Goal: Task Accomplishment & Management: Complete application form

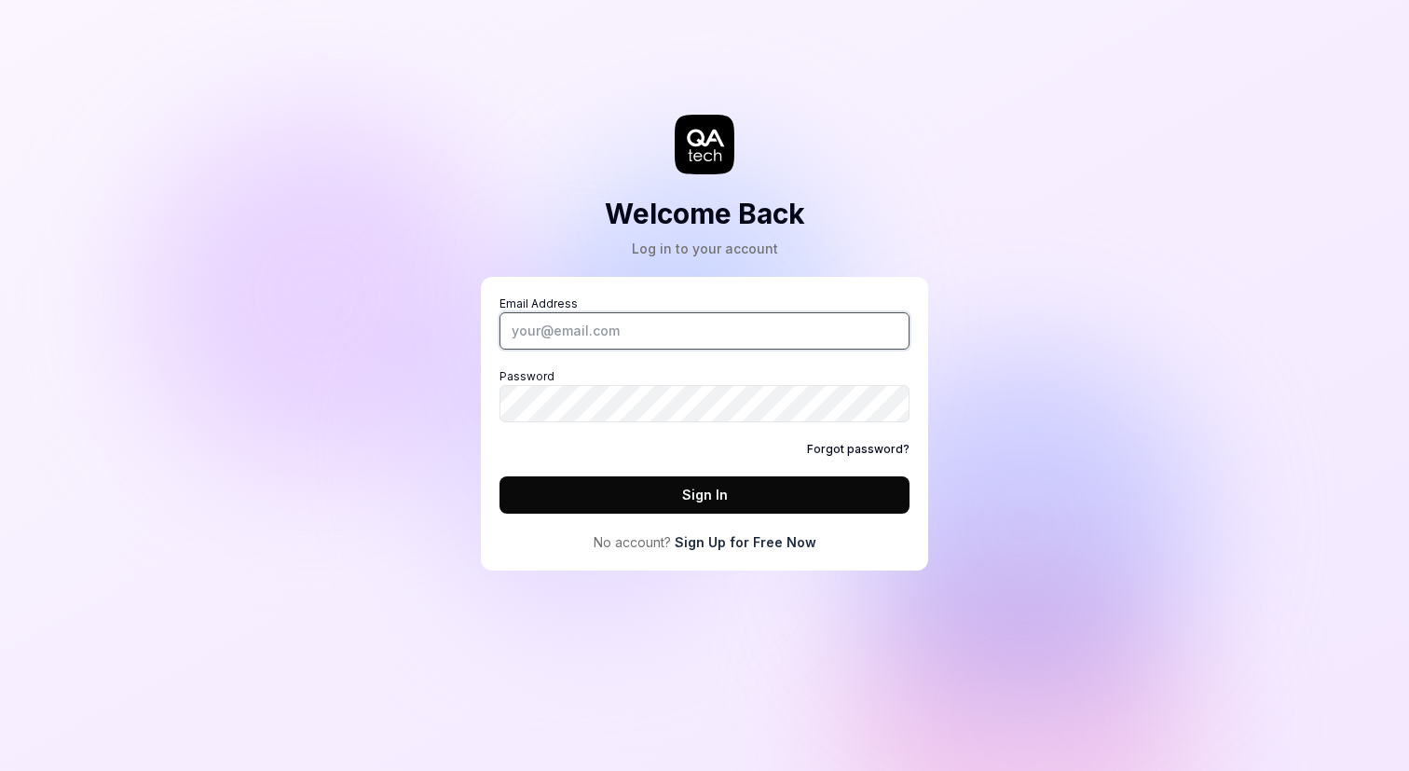
click at [633, 340] on input "Email Address" at bounding box center [704, 330] width 410 height 37
click at [1019, 293] on div "Welcome Back Log in to your account Email Address Password Forgot password? Sig…" at bounding box center [704, 385] width 1409 height 771
click at [748, 541] on link "Sign Up for Free Now" at bounding box center [746, 542] width 142 height 20
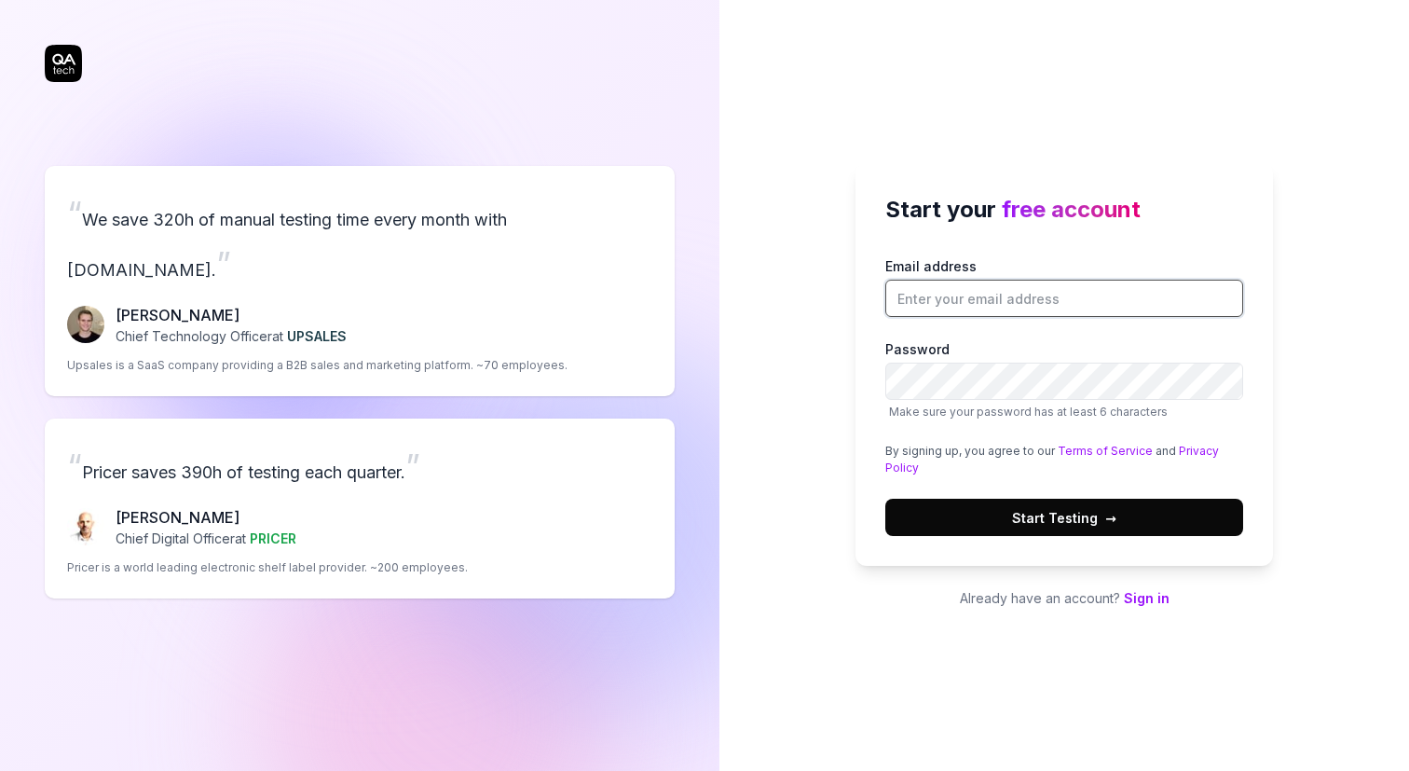
click at [994, 299] on input "Email address" at bounding box center [1064, 298] width 358 height 37
click at [1006, 517] on button "Start Testing →" at bounding box center [1064, 517] width 358 height 37
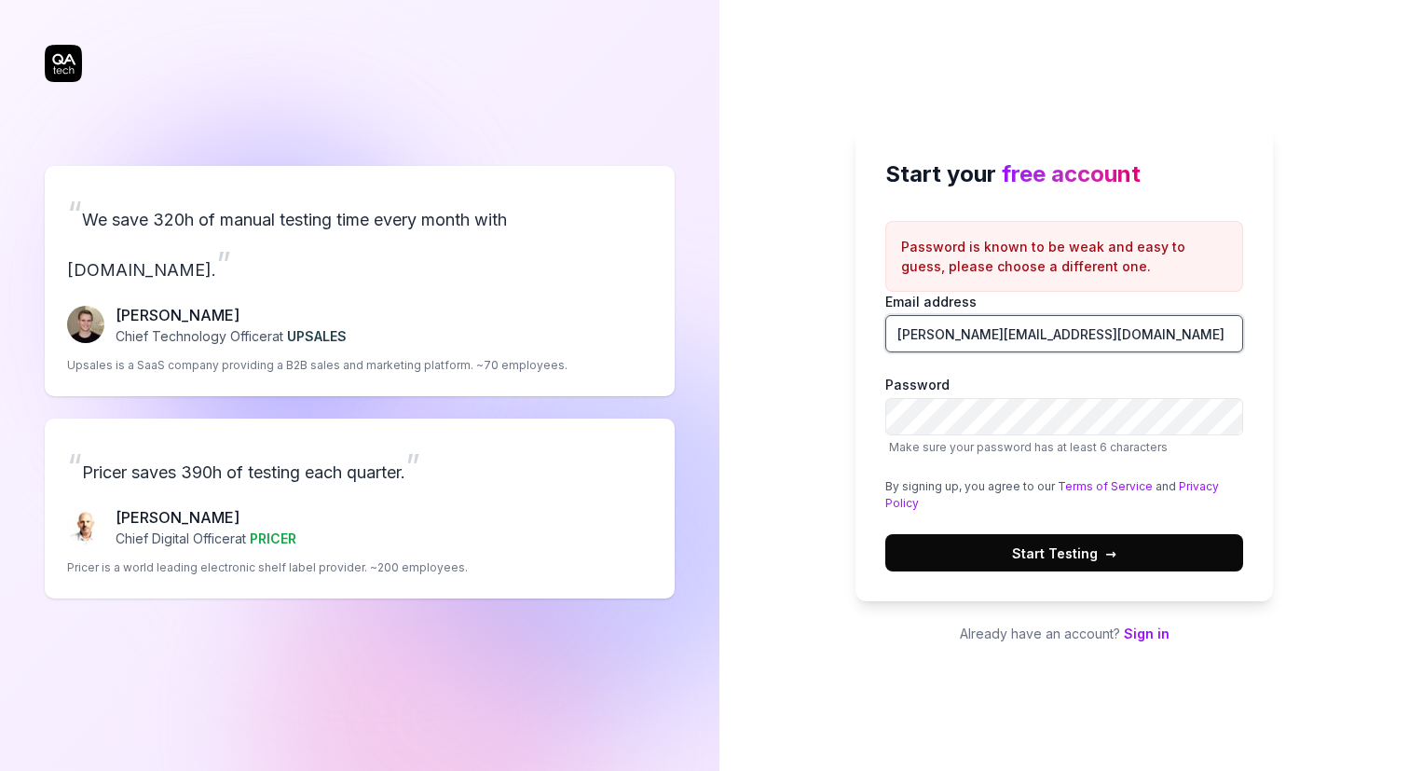
drag, startPoint x: 1099, startPoint y: 338, endPoint x: 753, endPoint y: 338, distance: 345.7
click at [753, 338] on div "Start your free account Password is known to be weak and easy to guess, please …" at bounding box center [1064, 385] width 690 height 771
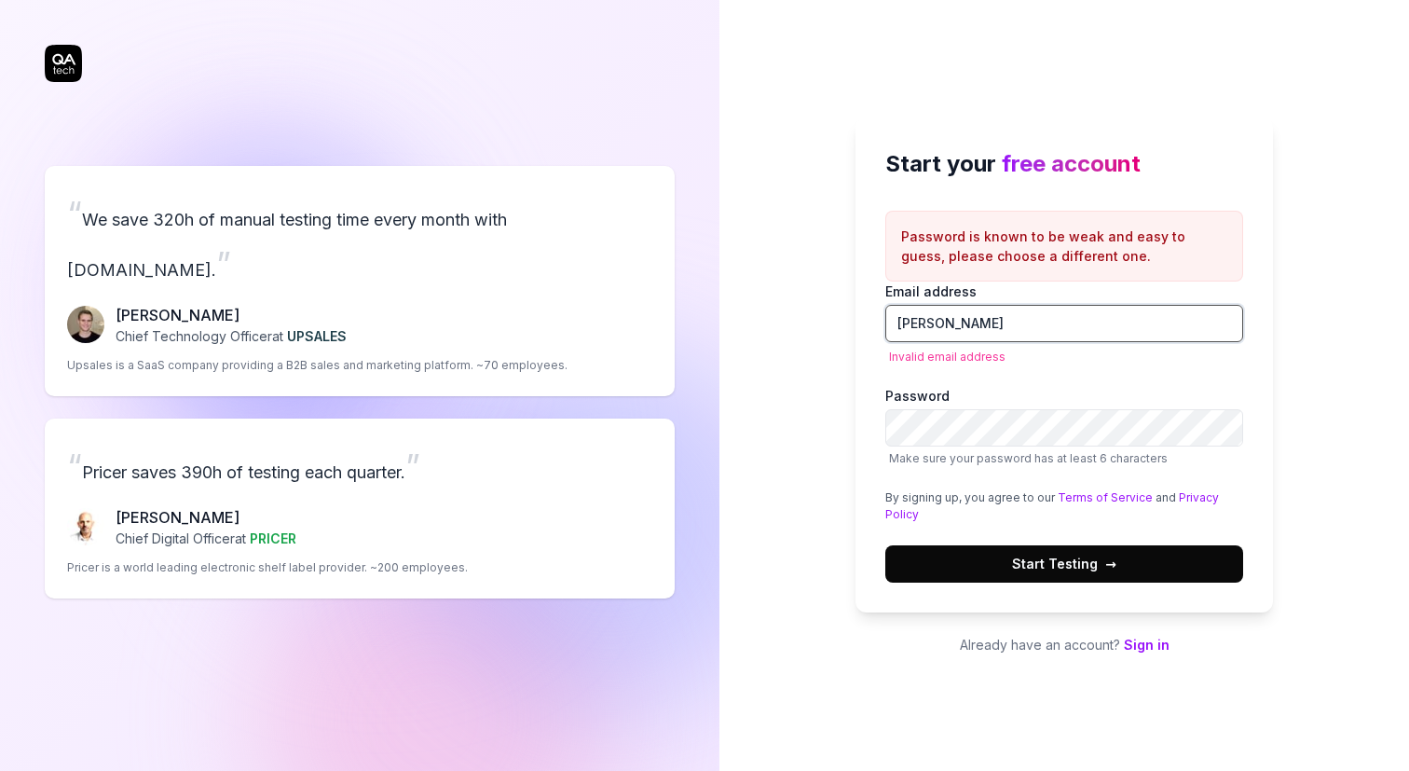
type input "[EMAIL_ADDRESS][DOMAIN_NAME]"
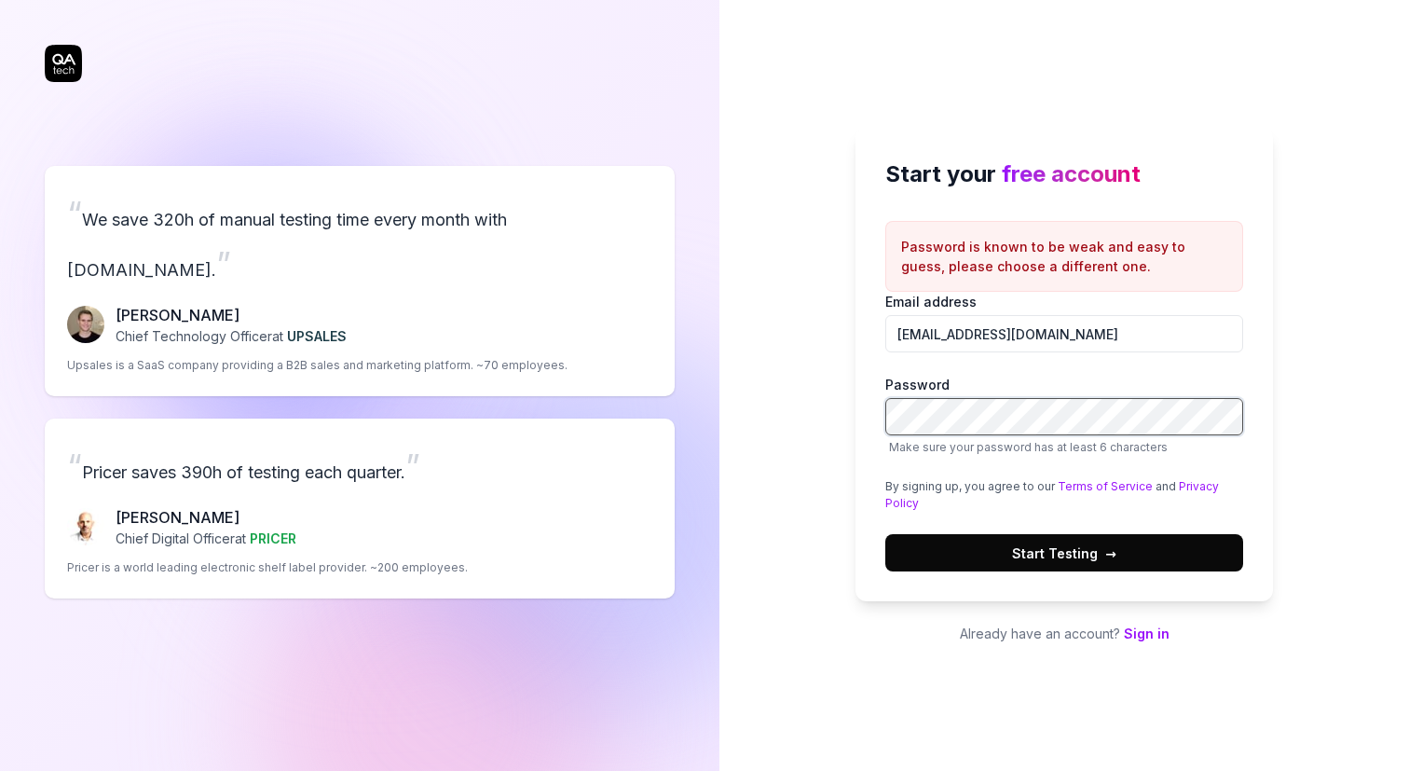
click at [778, 419] on div "Start your free account Password is known to be weak and easy to guess, please …" at bounding box center [1064, 385] width 690 height 771
click at [955, 561] on button "Start Testing →" at bounding box center [1064, 552] width 358 height 37
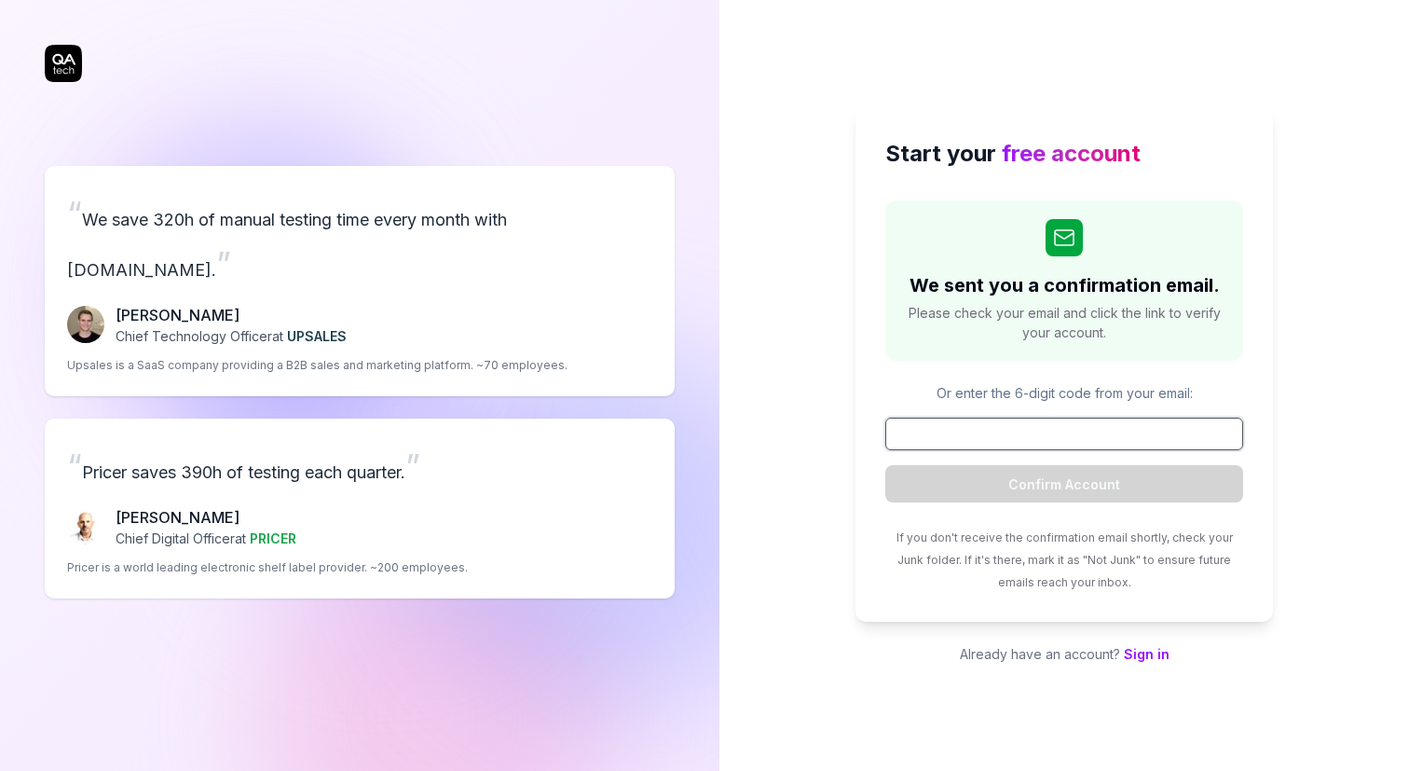
click at [1072, 431] on input at bounding box center [1064, 433] width 358 height 33
click at [1000, 434] on input at bounding box center [1064, 433] width 358 height 33
paste input "715418"
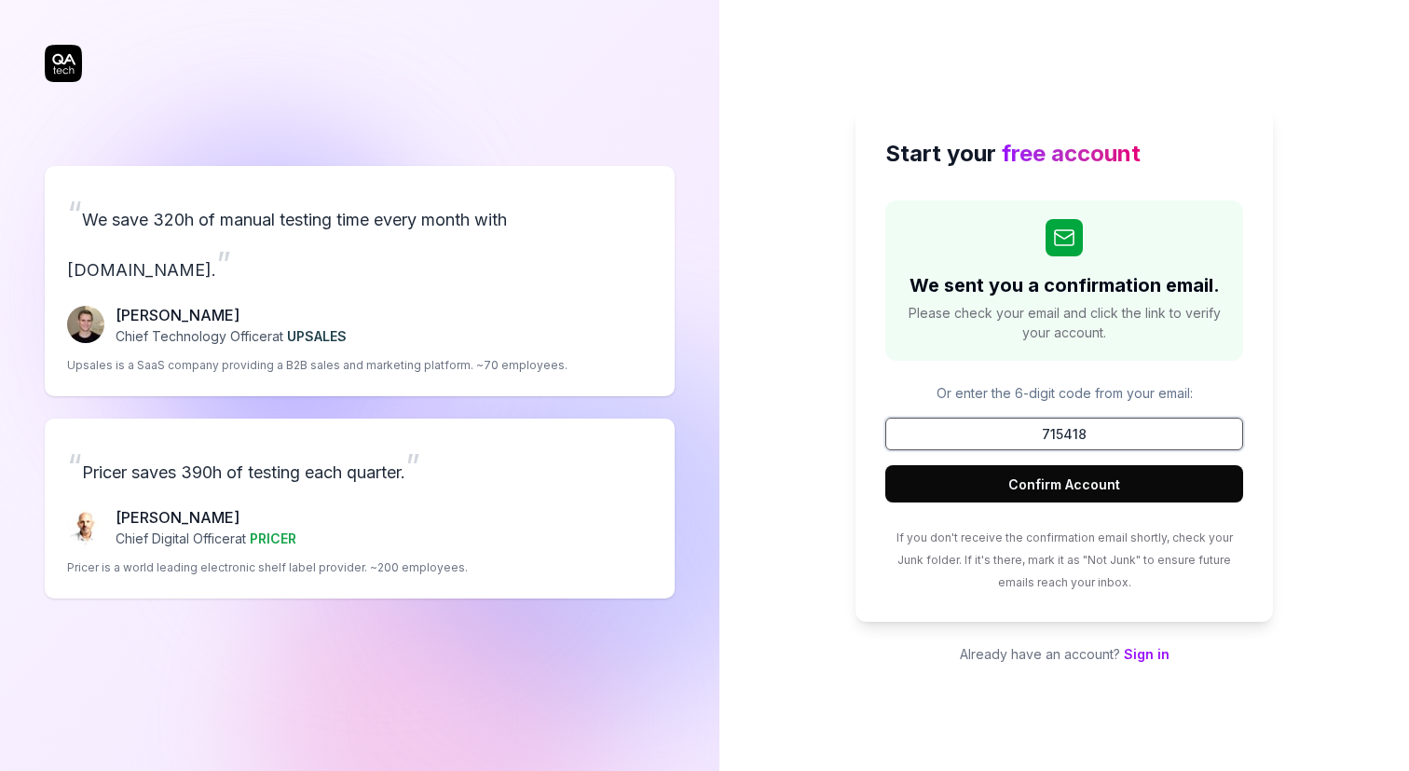
type input "715418"
click at [1013, 486] on button "Confirm Account" at bounding box center [1064, 483] width 358 height 37
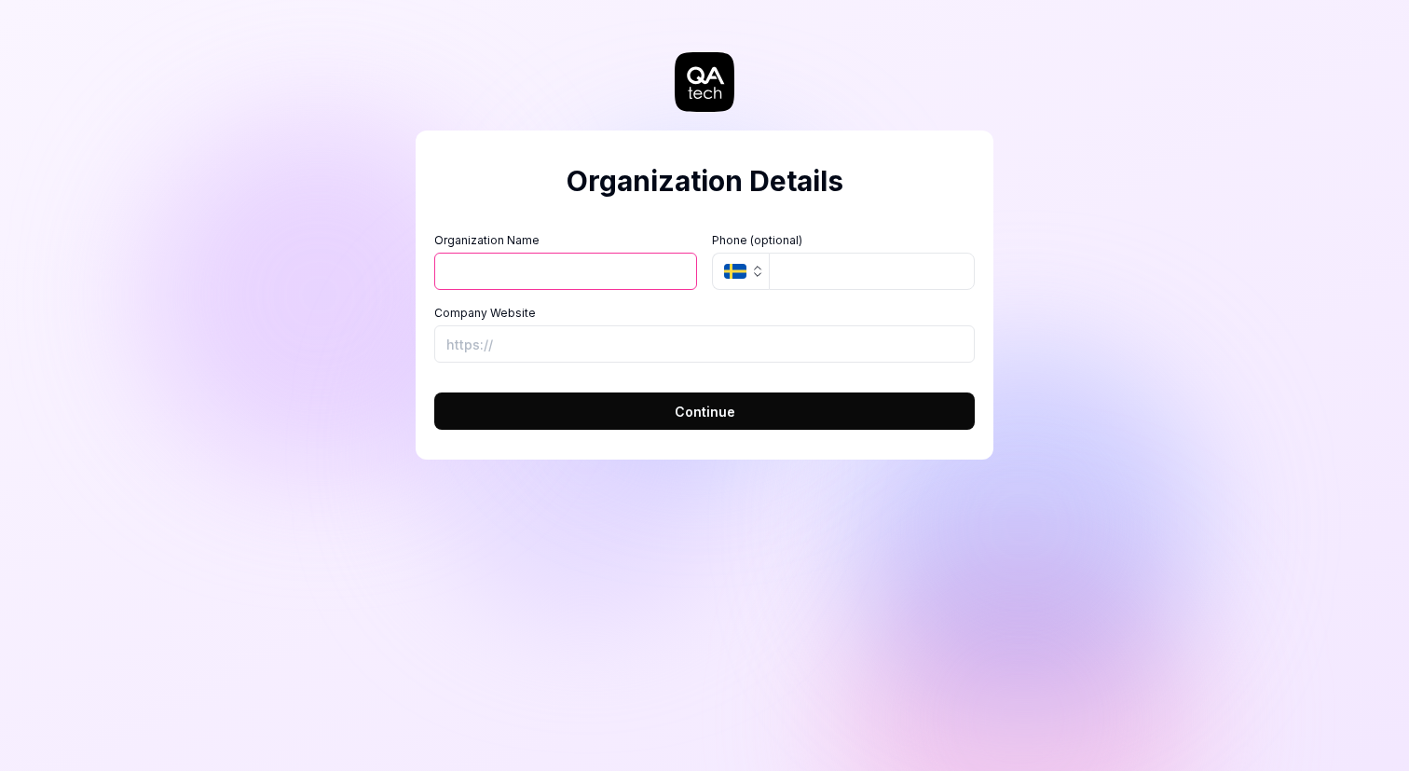
click at [609, 276] on input "Organization Name" at bounding box center [565, 271] width 263 height 37
type input "[PERSON_NAME]"
click at [568, 343] on input "Company Website" at bounding box center [704, 343] width 541 height 37
click at [831, 278] on input "tel" at bounding box center [872, 271] width 206 height 37
click at [763, 274] on icon "button" at bounding box center [757, 271] width 15 height 15
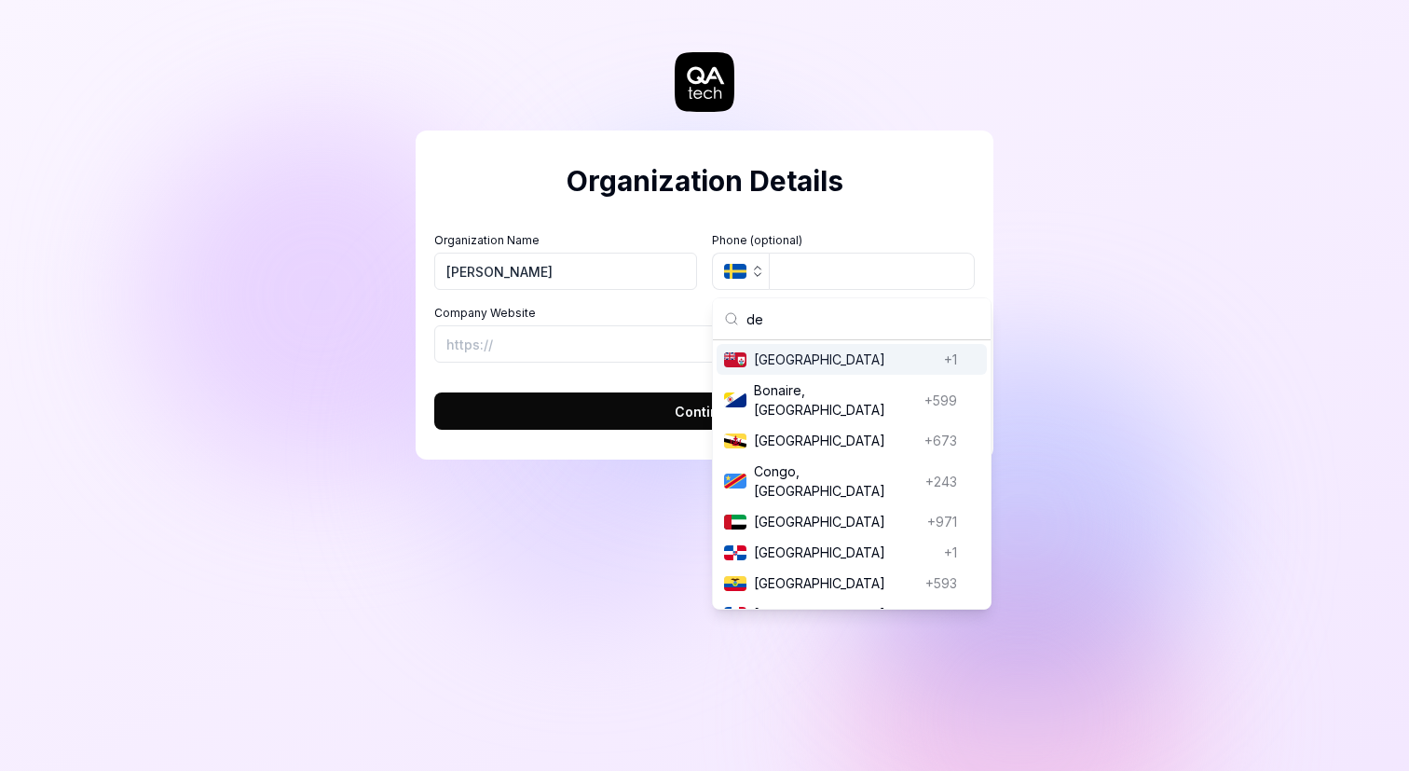
type input "d"
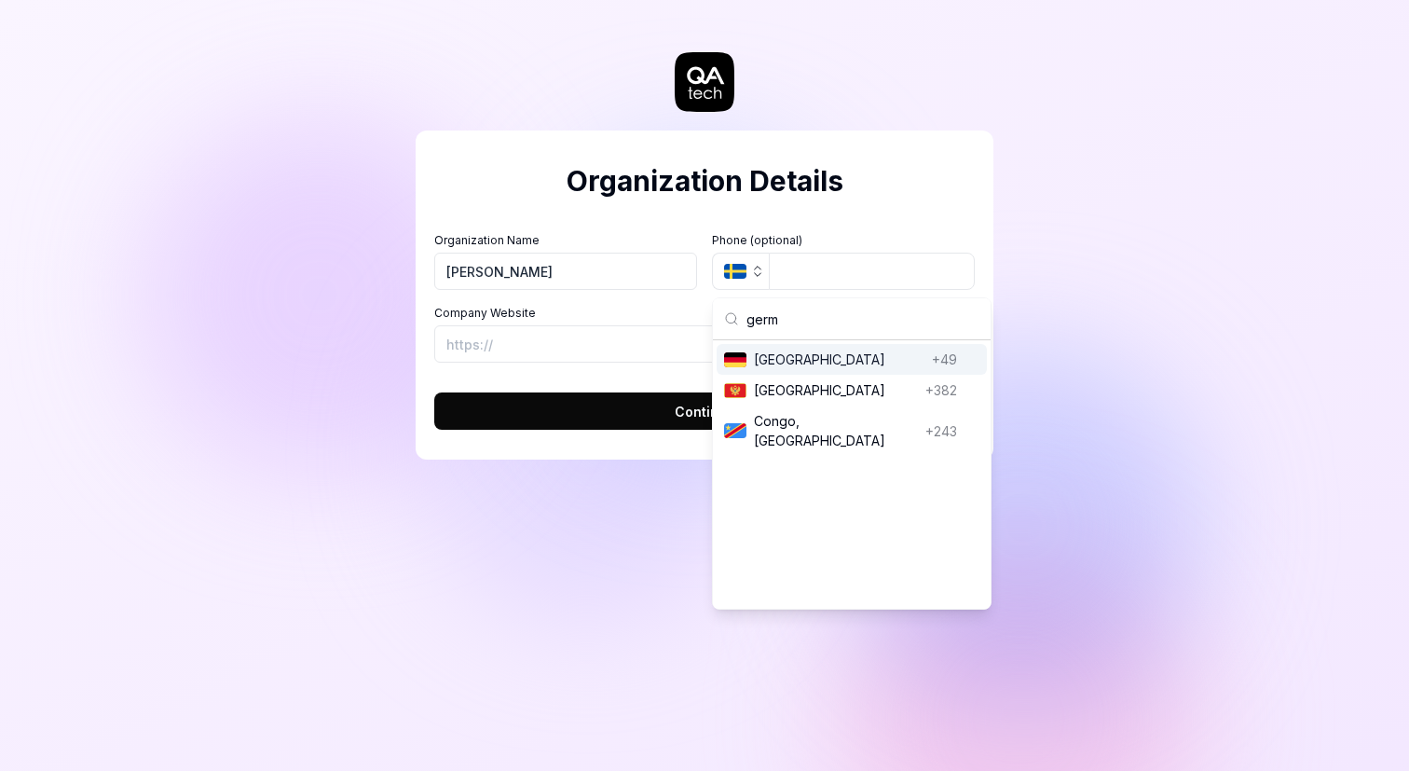
type input "germ"
click at [779, 358] on span "[GEOGRAPHIC_DATA]" at bounding box center [839, 359] width 171 height 20
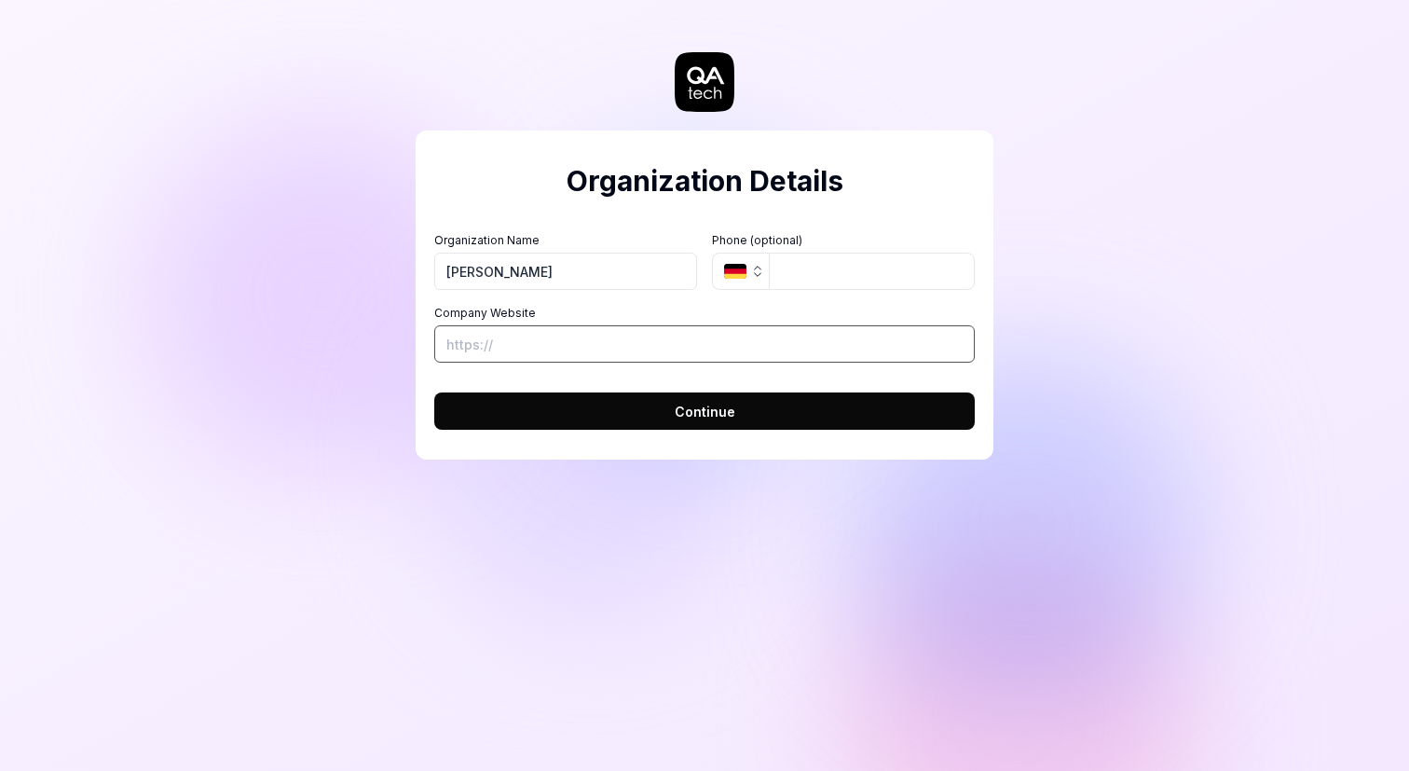
click at [612, 342] on input "Company Website" at bounding box center [704, 343] width 541 height 37
paste input "[URL][DOMAIN_NAME]"
type input "[URL][DOMAIN_NAME]"
click at [811, 280] on input "tel" at bounding box center [872, 271] width 206 height 37
type input "01578 5055871"
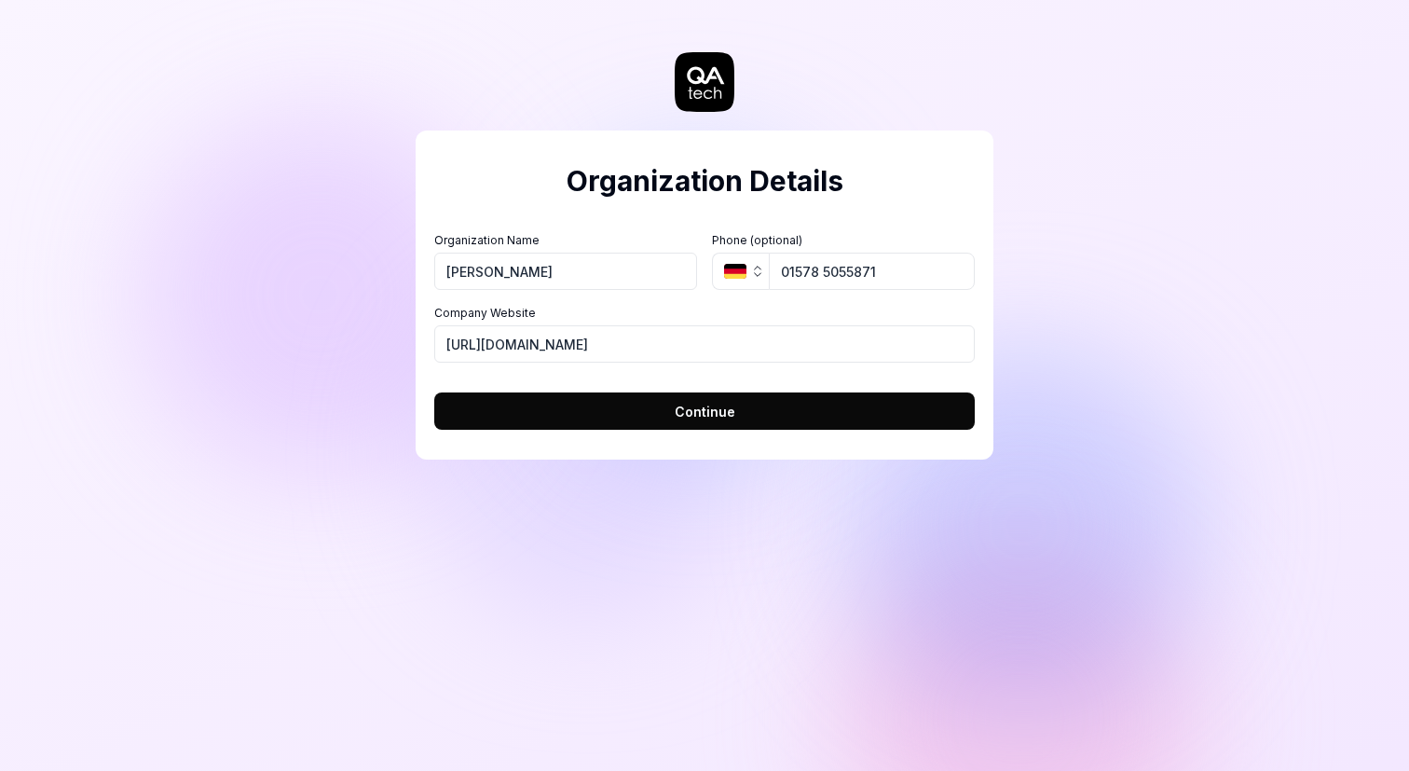
click at [673, 406] on button "Continue" at bounding box center [704, 410] width 541 height 37
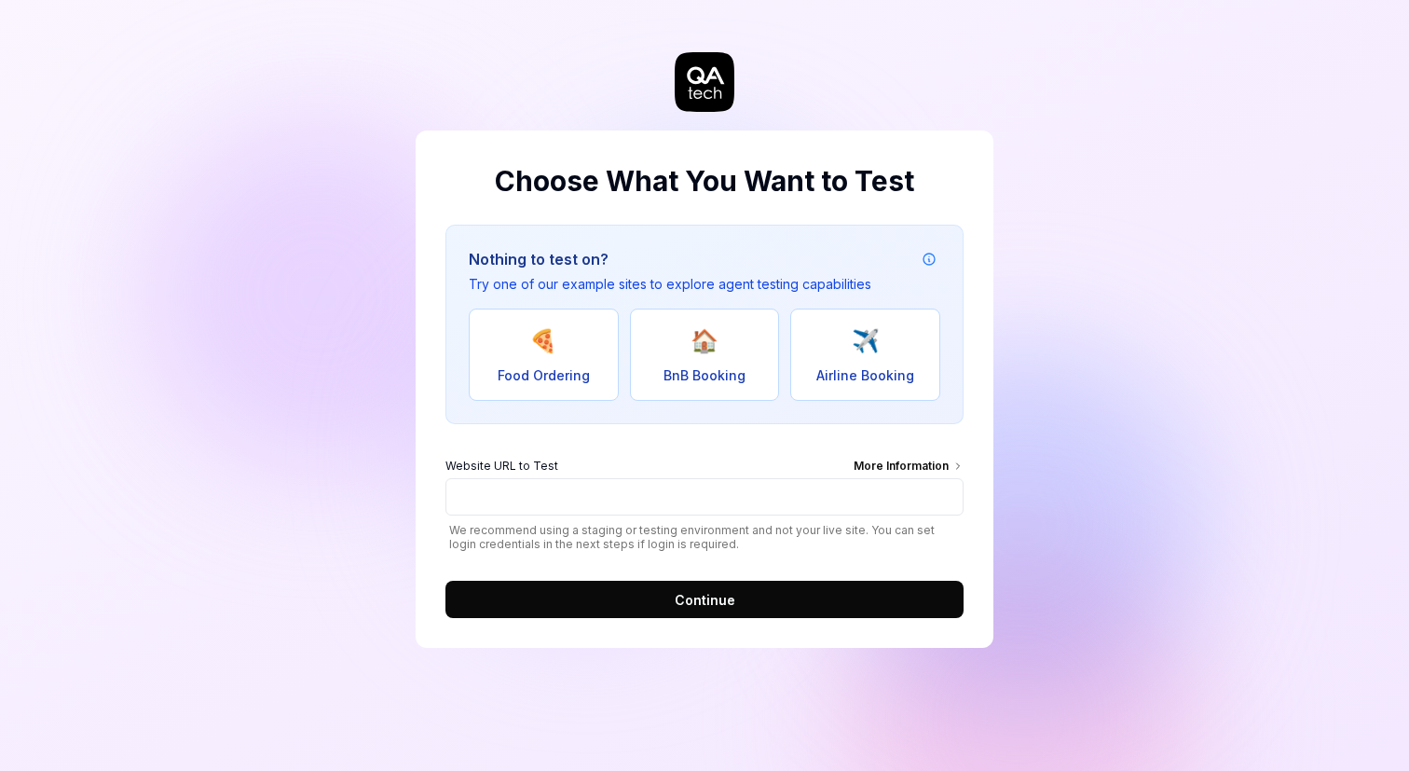
click at [691, 593] on span "Continue" at bounding box center [705, 600] width 61 height 20
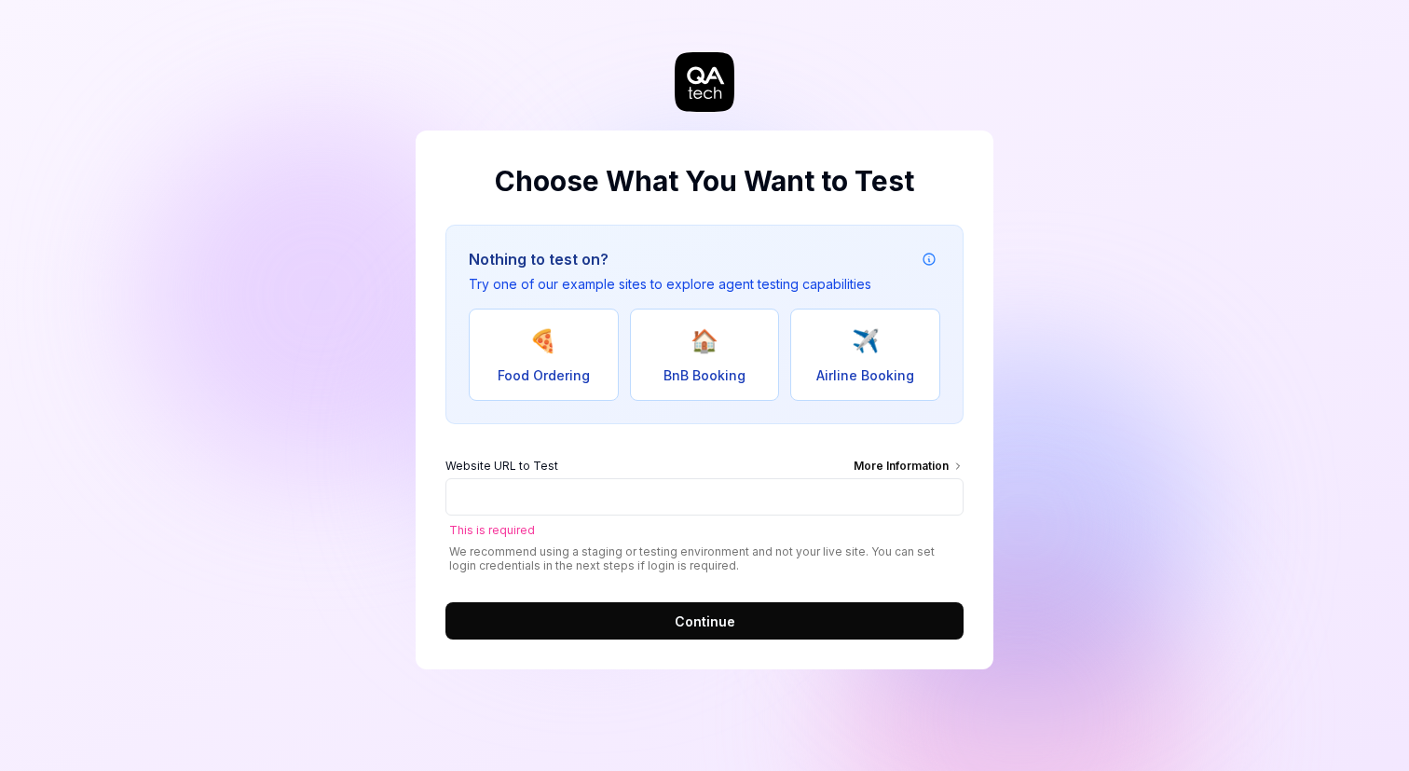
click at [553, 378] on span "Food Ordering" at bounding box center [544, 375] width 92 height 20
type input "[URL][DOMAIN_NAME]"
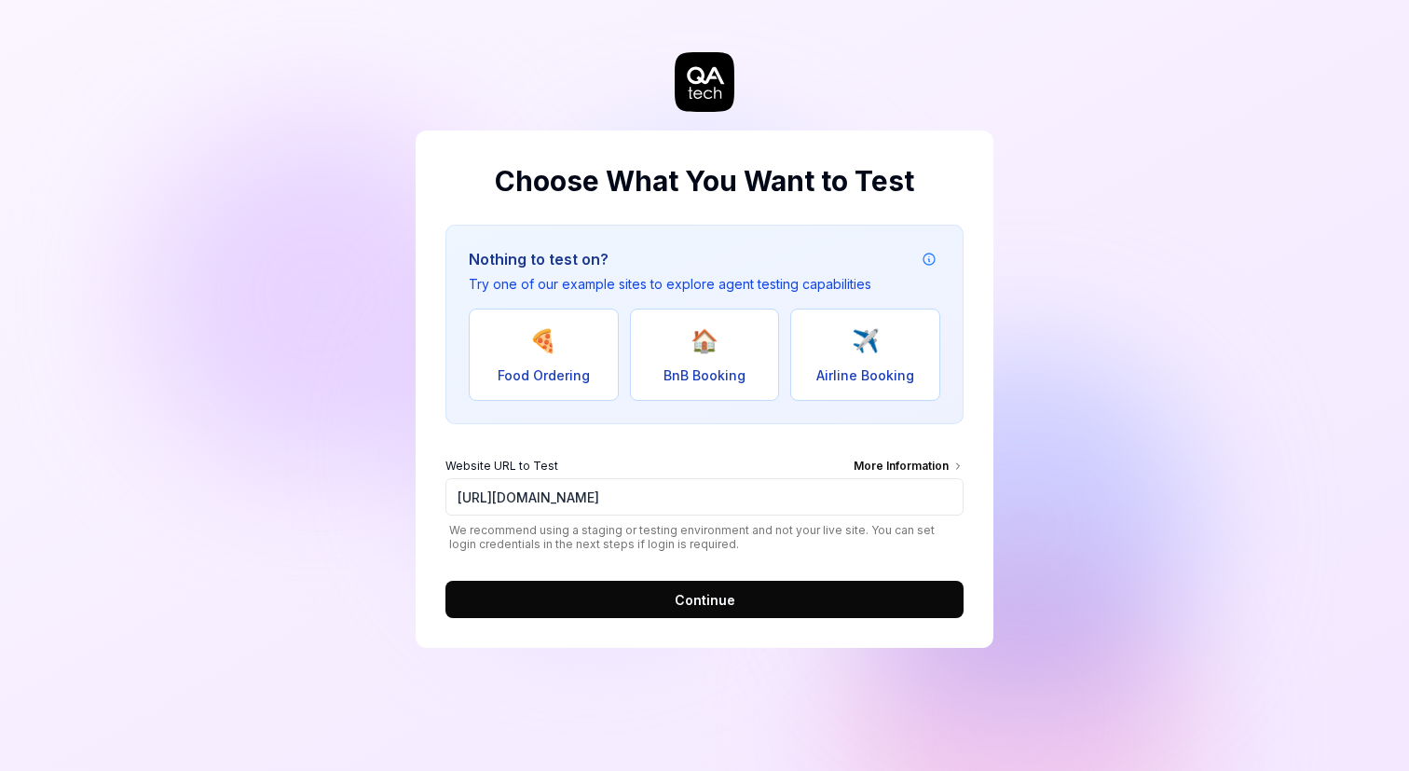
click at [576, 600] on button "Continue" at bounding box center [704, 599] width 518 height 37
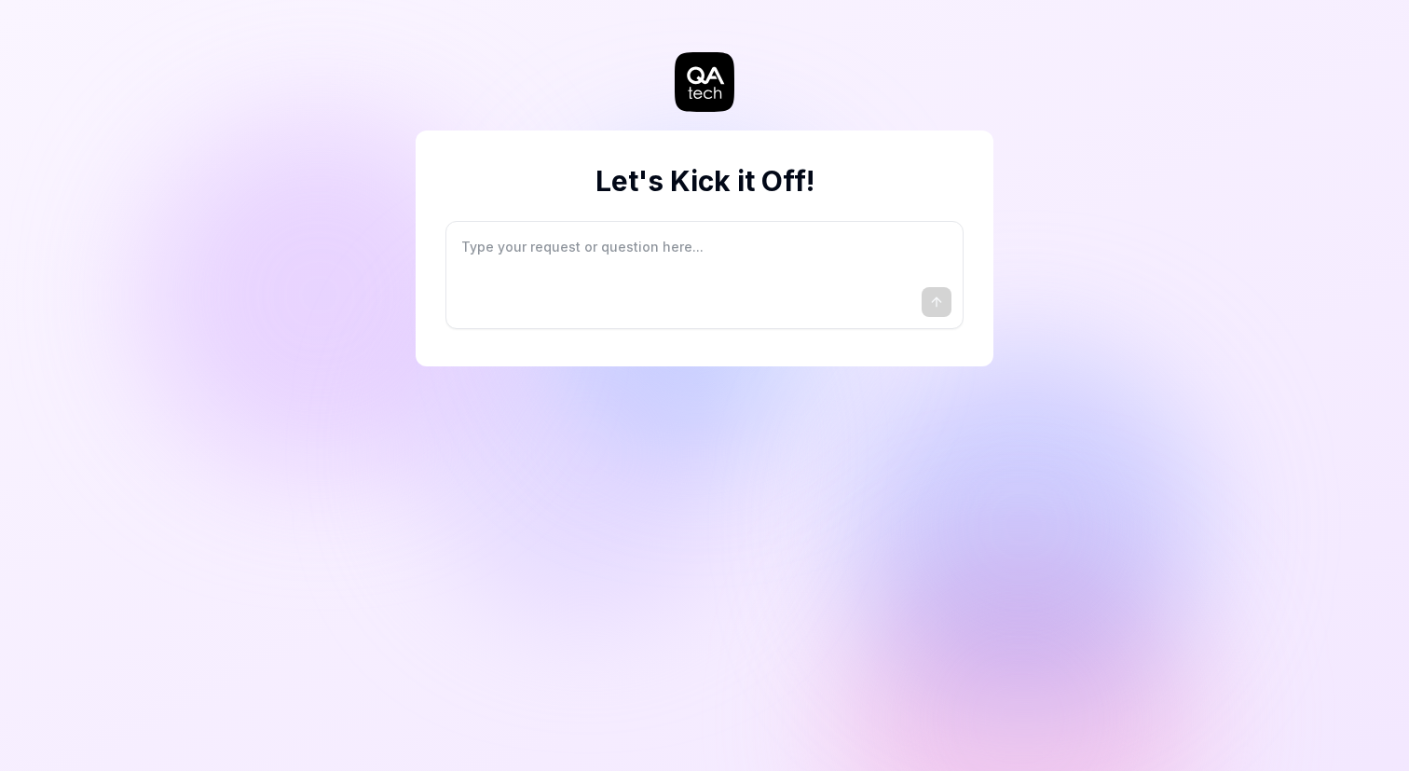
type textarea "*"
type textarea "I"
type textarea "*"
type textarea "I"
type textarea "*"
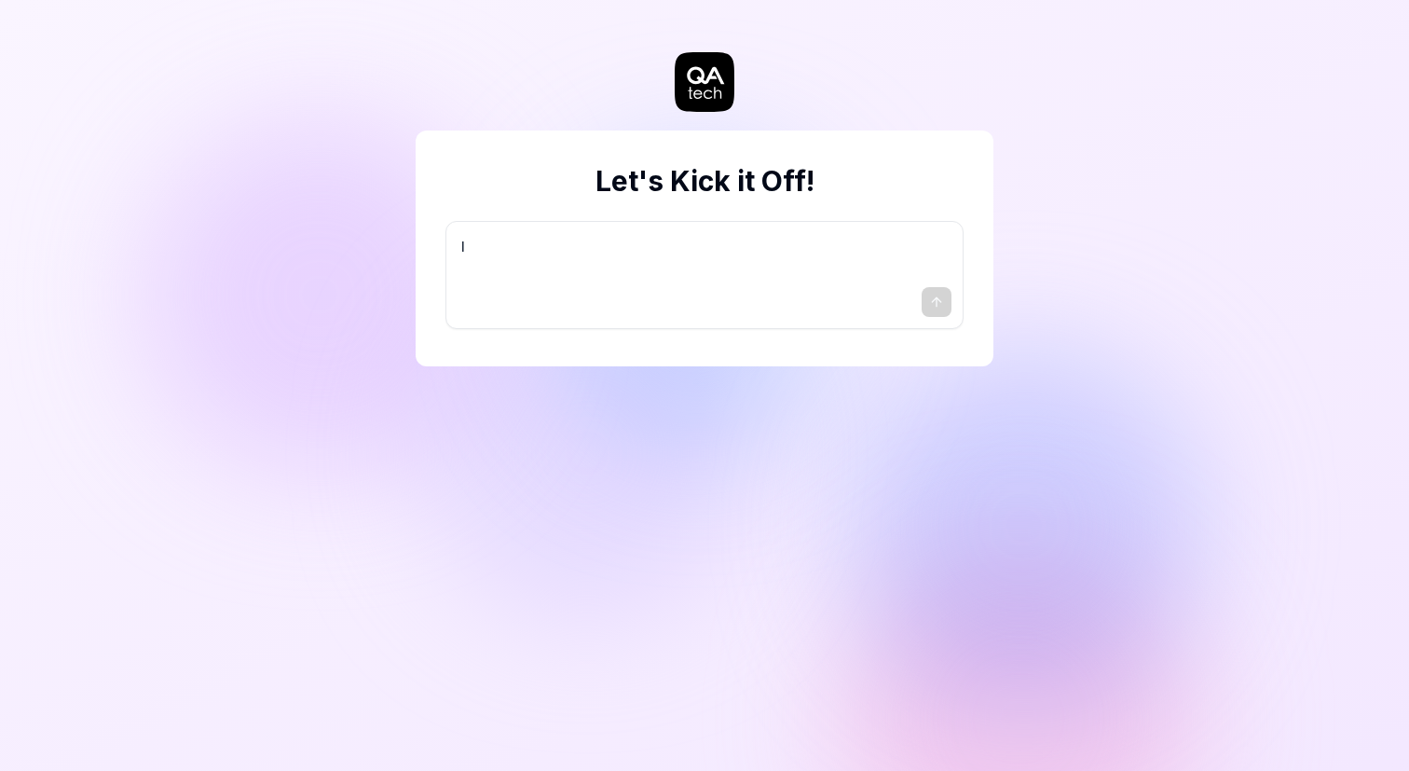
type textarea "I w"
type textarea "*"
type textarea "I wa"
type textarea "*"
type textarea "I wan"
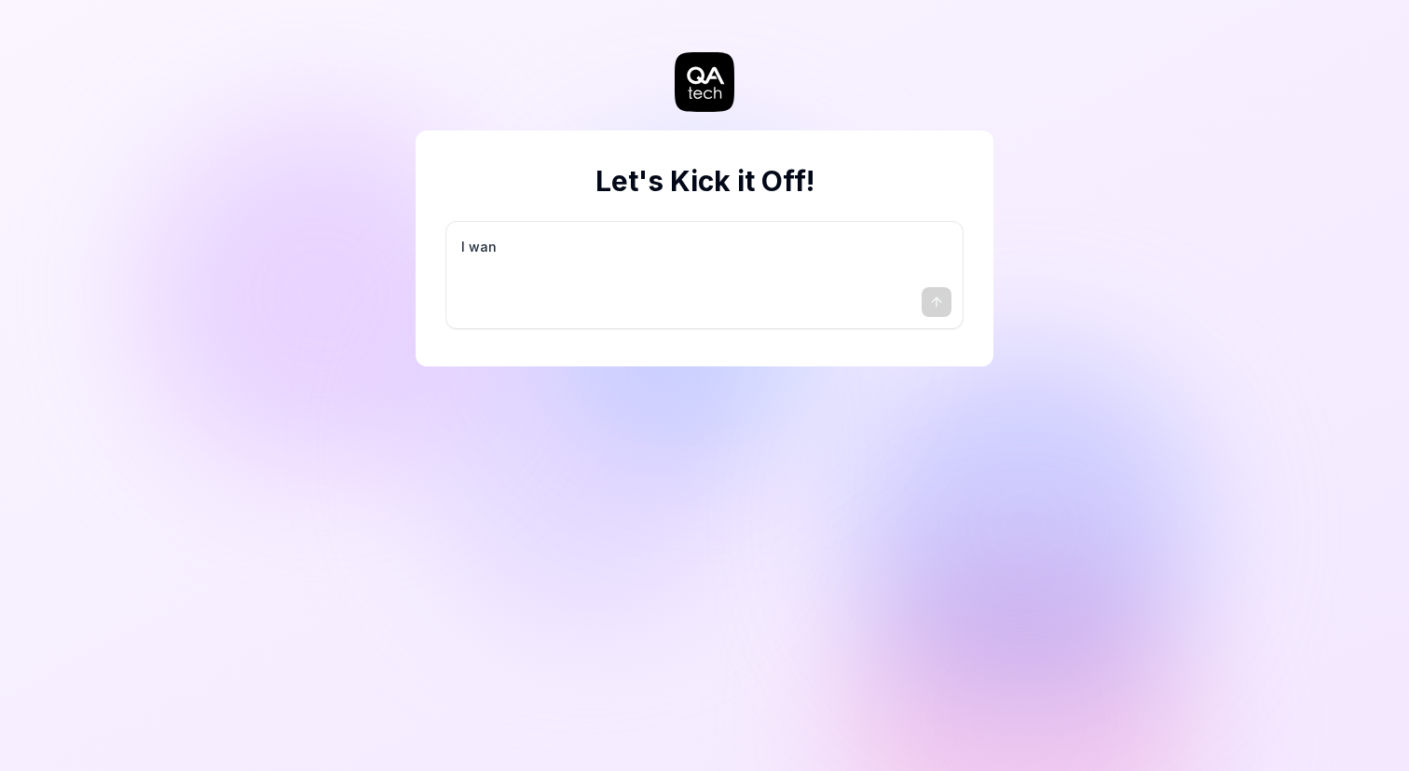
type textarea "*"
type textarea "I want"
type textarea "*"
type textarea "I want"
type textarea "*"
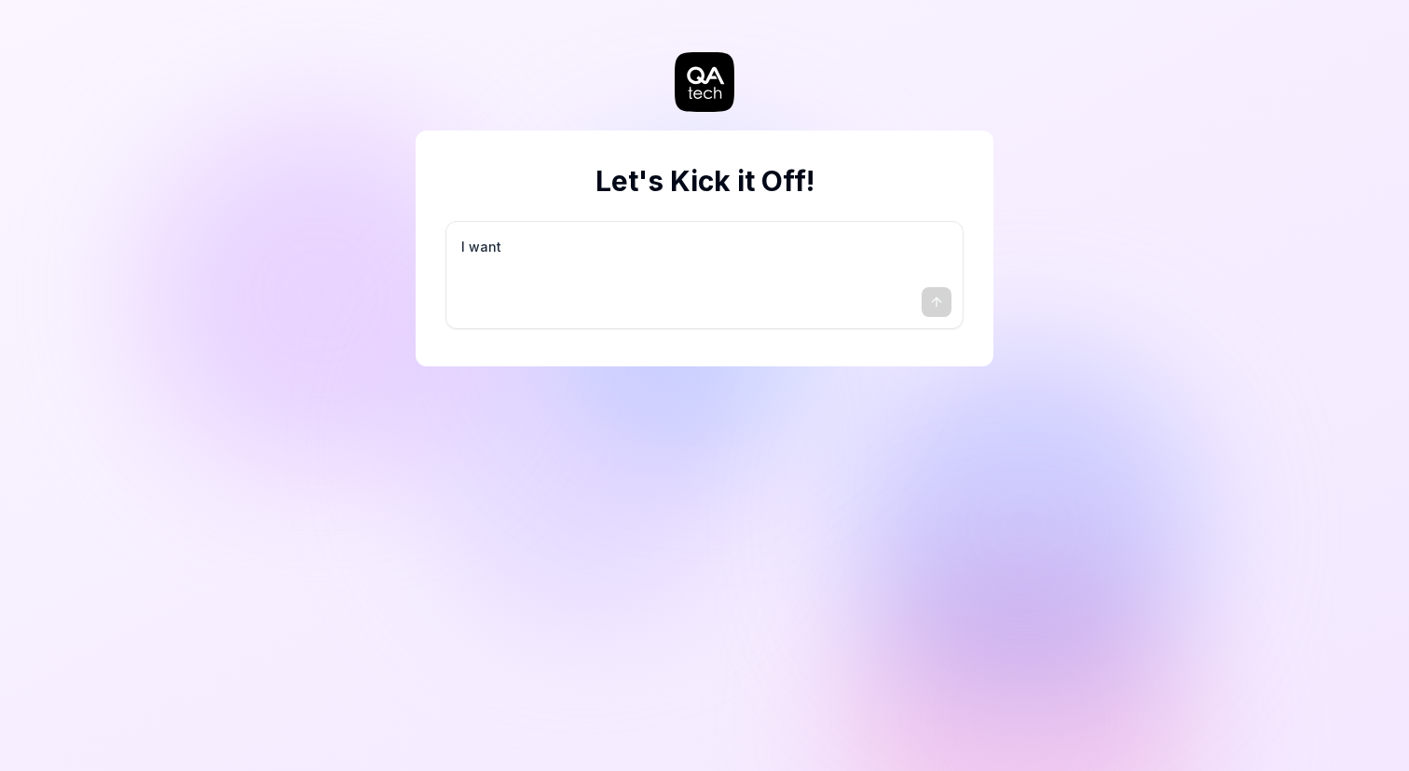
type textarea "I want a"
type textarea "*"
type textarea "I want a"
type textarea "*"
type textarea "I want a g"
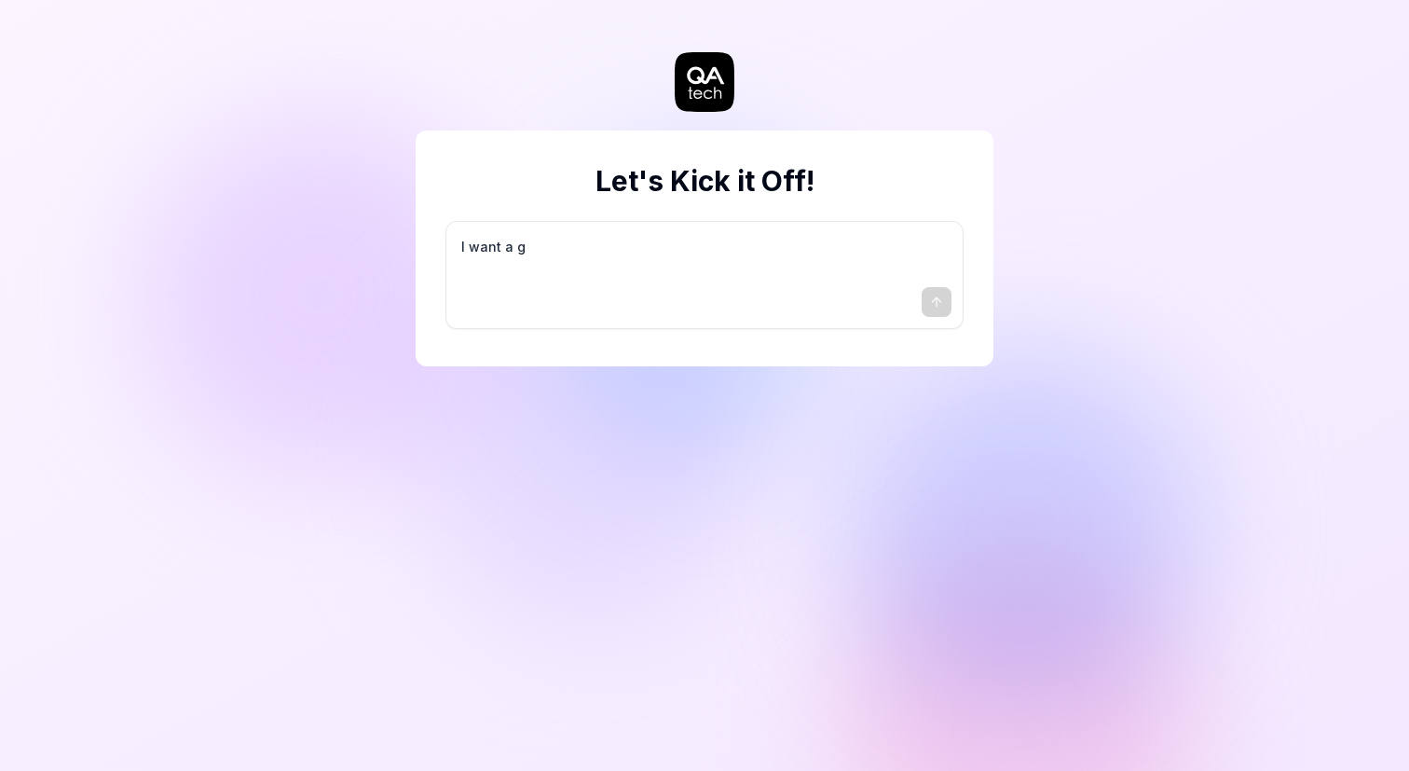
type textarea "*"
type textarea "I want a go"
type textarea "*"
type textarea "I want a goo"
type textarea "*"
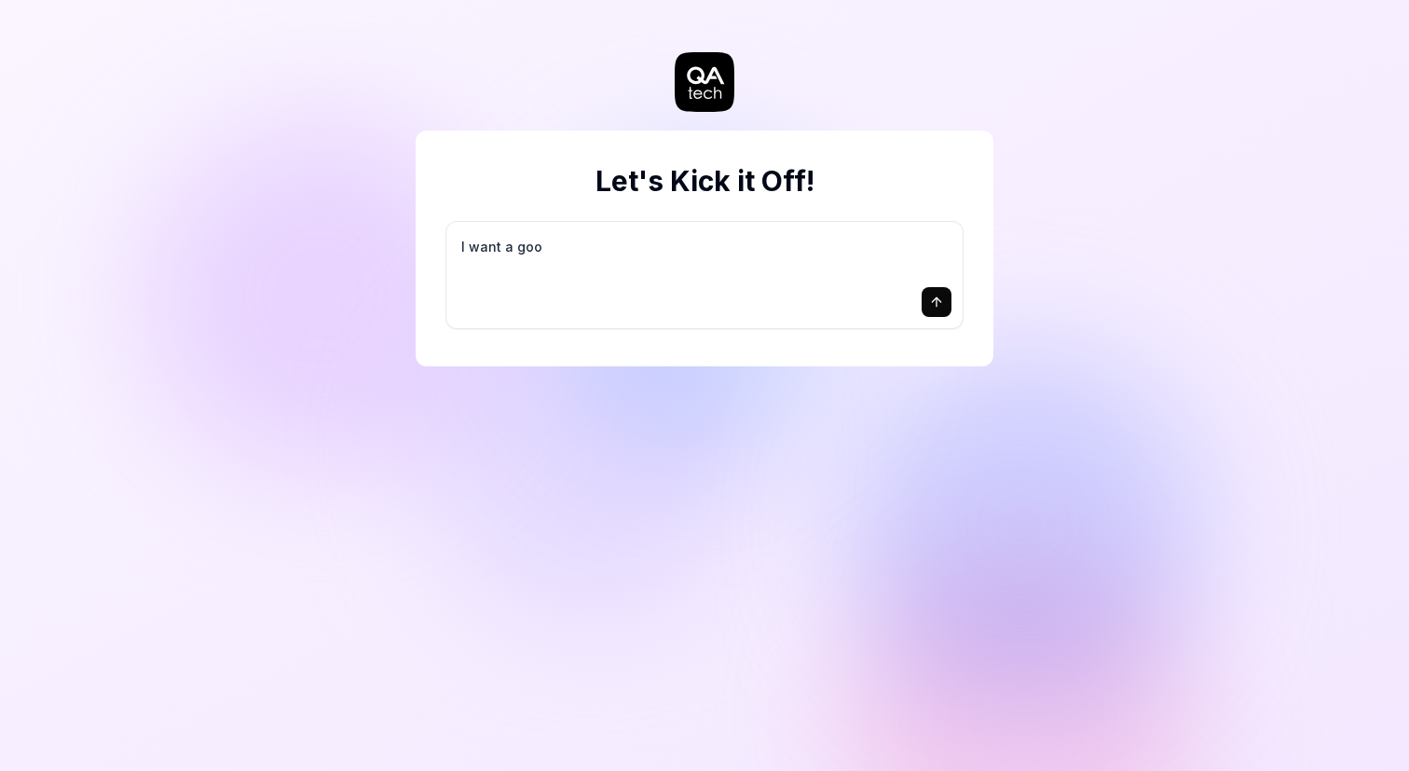
type textarea "I want a good"
type textarea "*"
type textarea "I want a good"
type textarea "*"
type textarea "I want a good t"
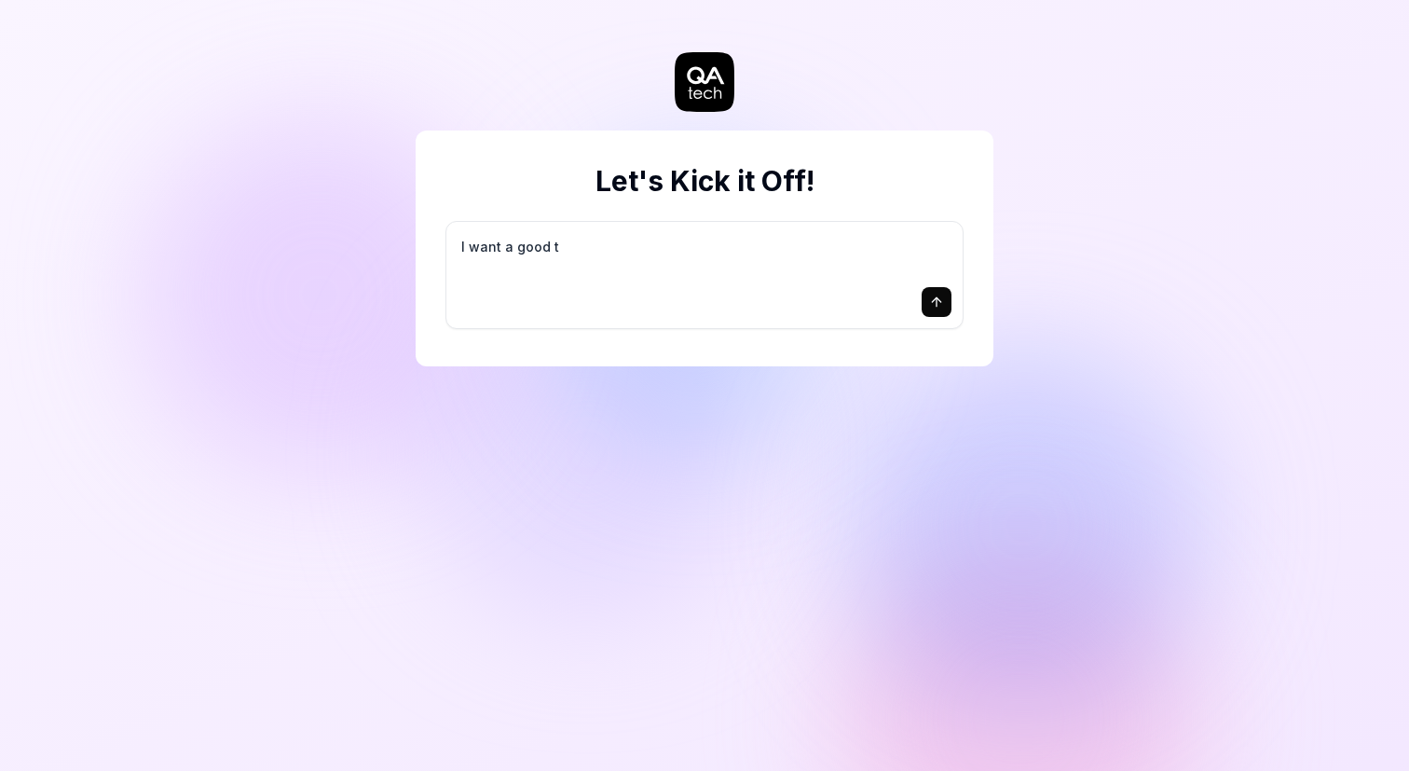
type textarea "*"
type textarea "I want a good te"
type textarea "*"
type textarea "I want a good tes"
type textarea "*"
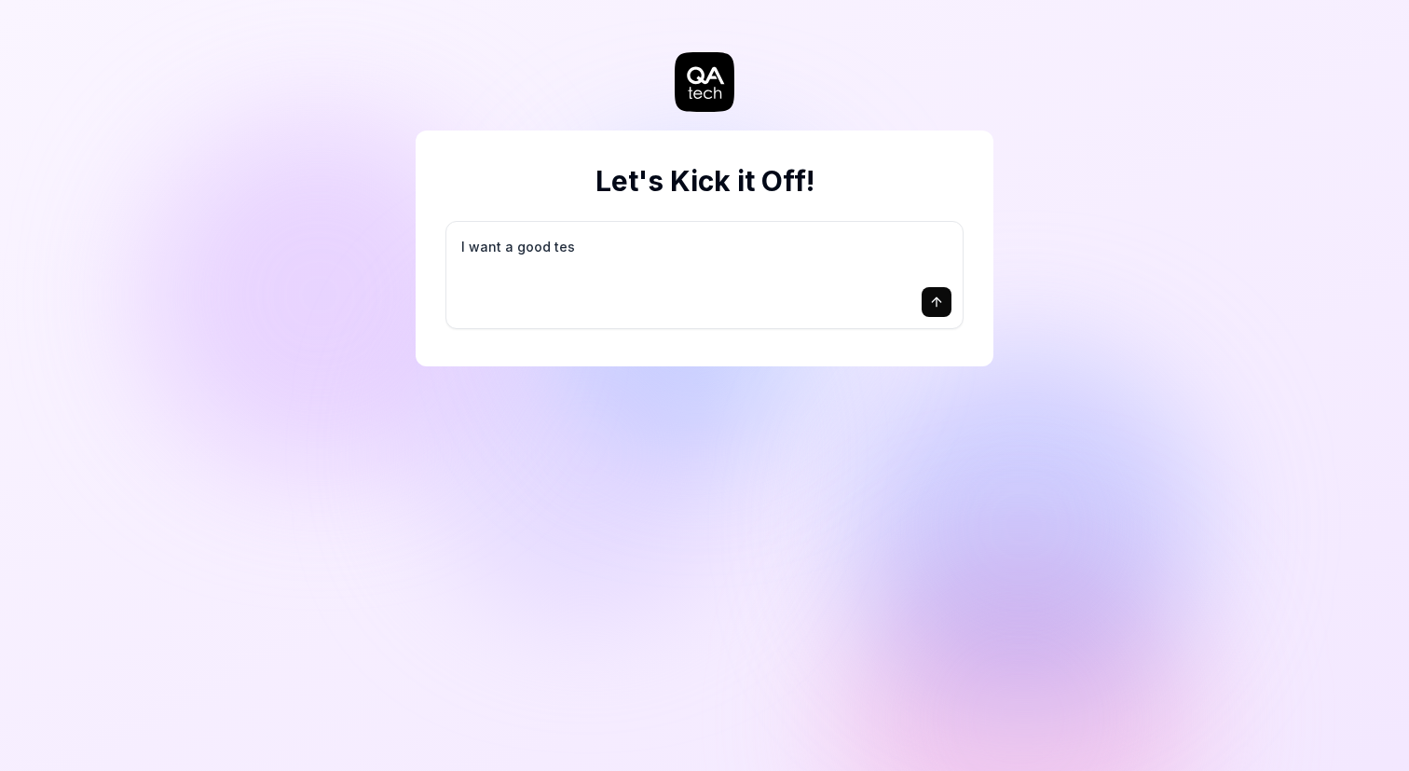
type textarea "I want a good test"
type textarea "*"
type textarea "I want a good test"
type textarea "*"
type textarea "I want a good test s"
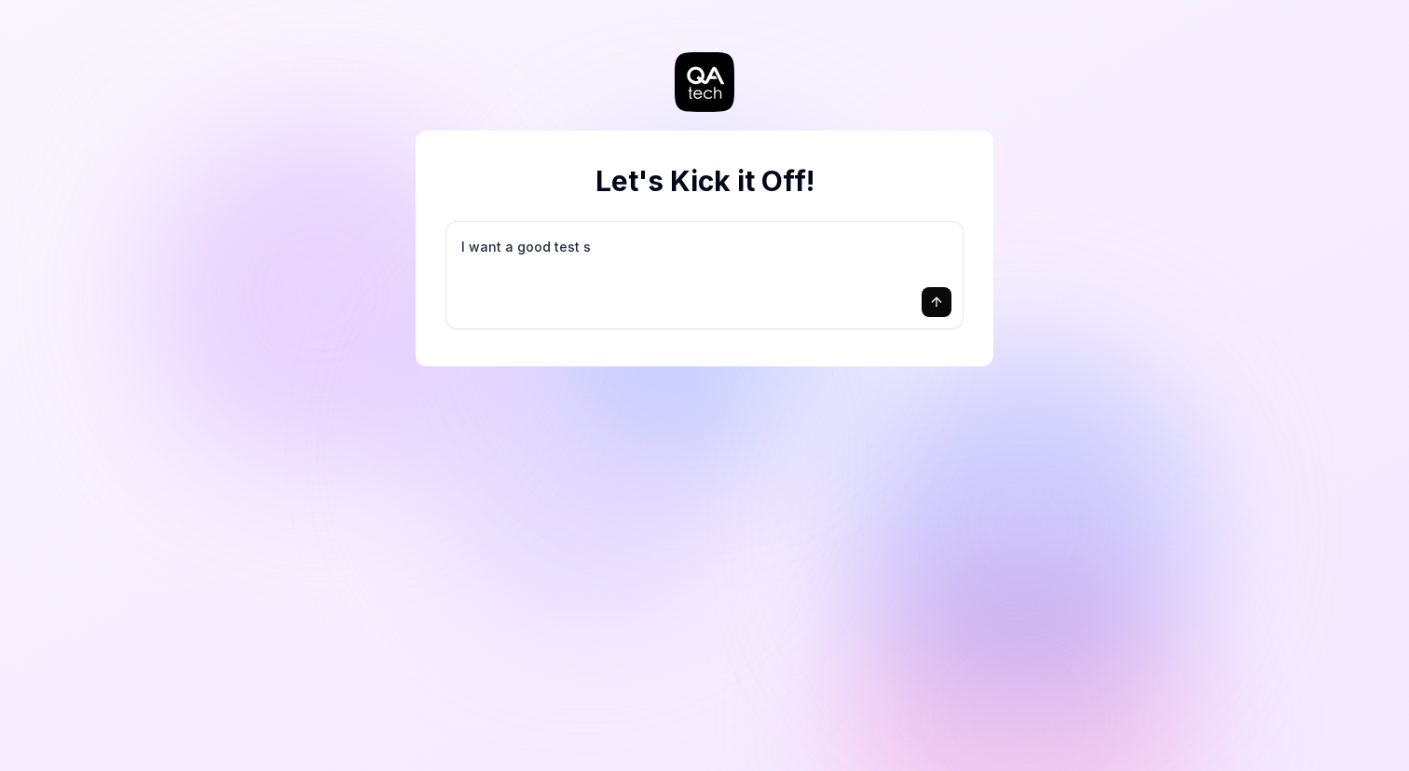
type textarea "*"
type textarea "I want a good test se"
type textarea "*"
type textarea "I want a good test set"
type textarea "*"
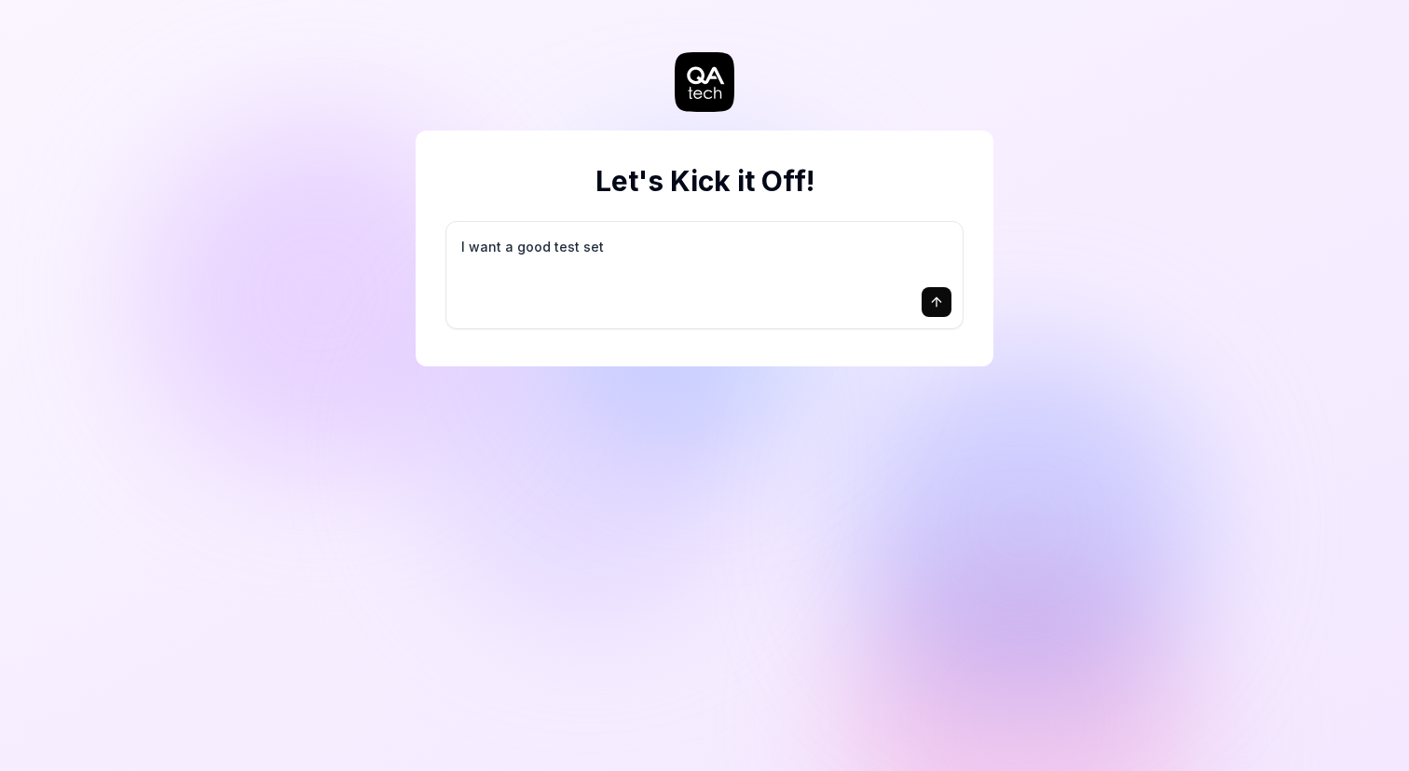
type textarea "I want a good test setu"
type textarea "*"
type textarea "I want a good test setup"
type textarea "*"
type textarea "I want a good test setup"
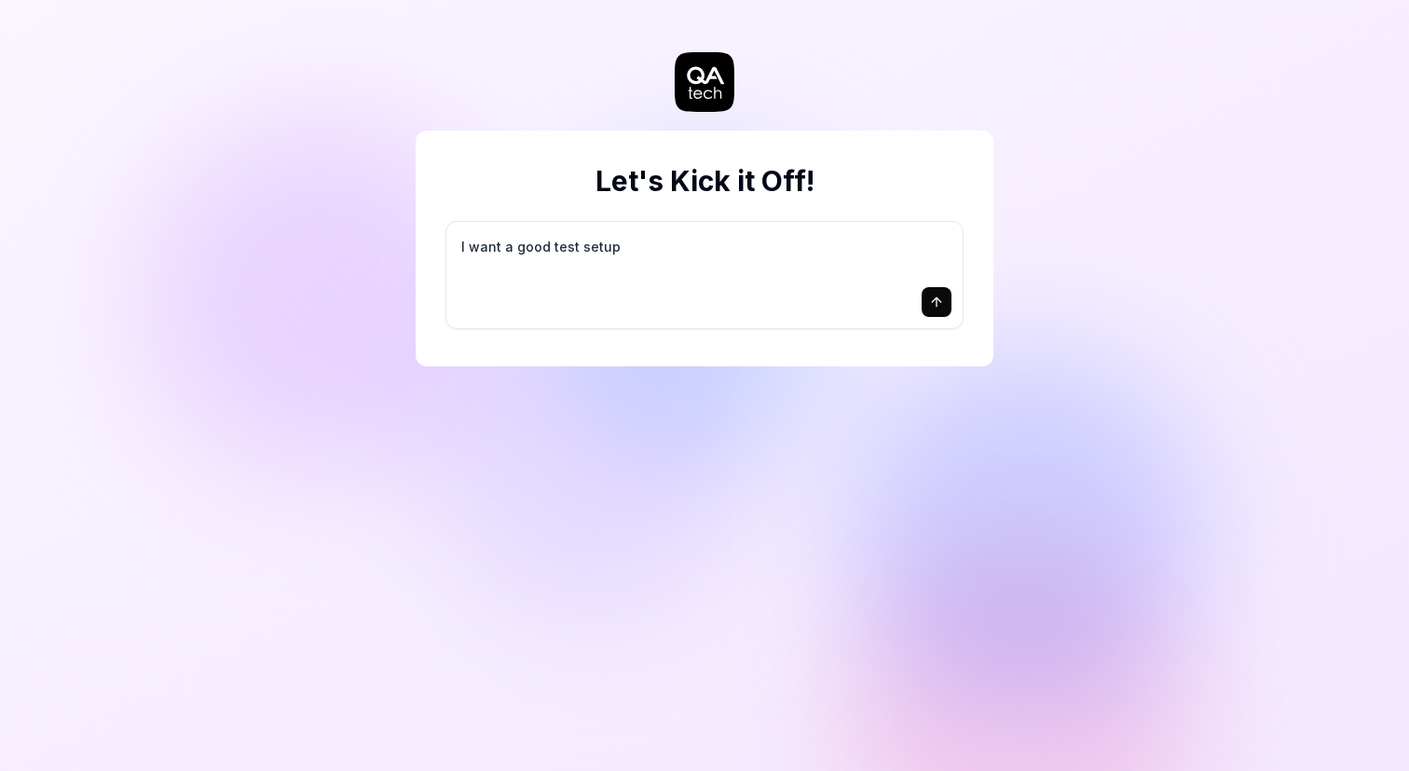
type textarea "*"
type textarea "I want a good test setup f"
type textarea "*"
type textarea "I want a good test setup fo"
type textarea "*"
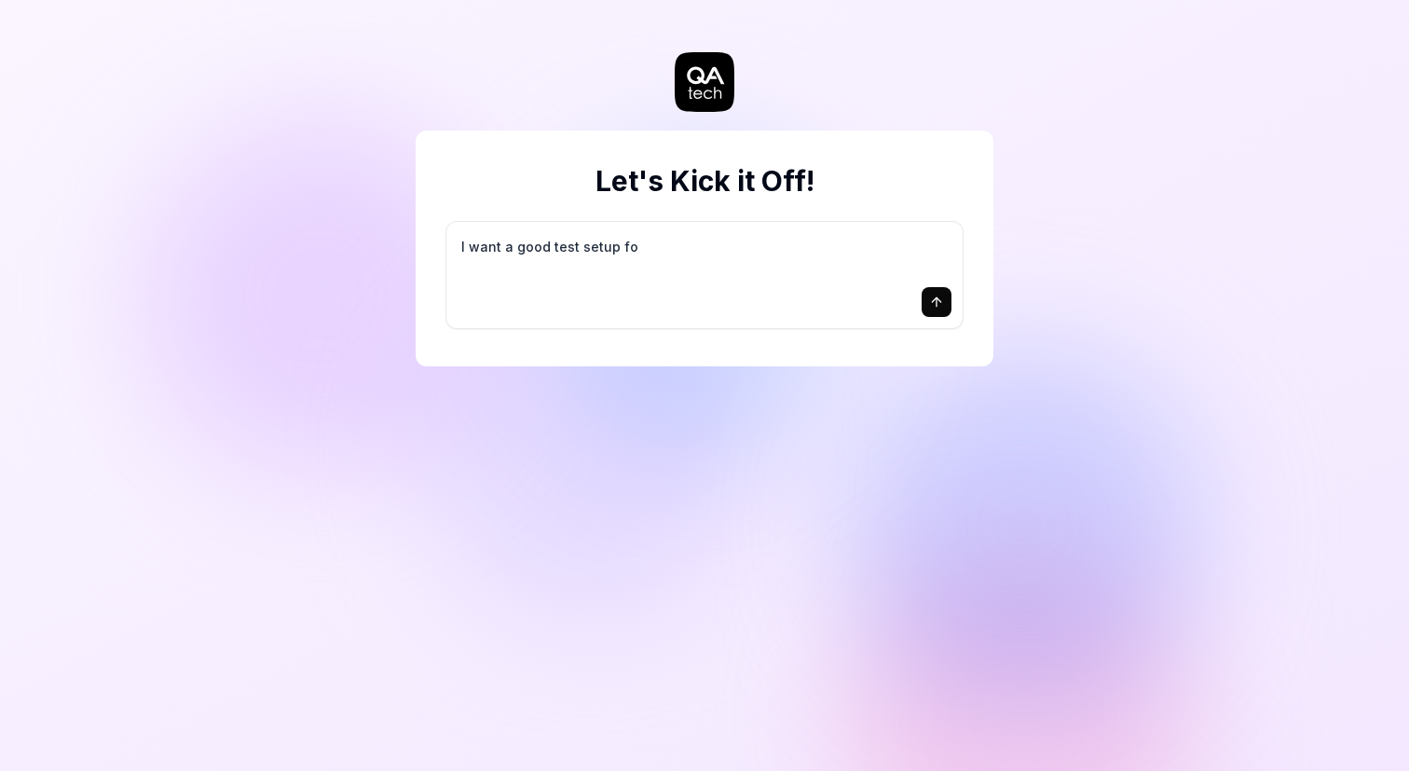
type textarea "I want a good test setup for"
type textarea "*"
type textarea "I want a good test setup for"
type textarea "*"
type textarea "I want a good test setup for m"
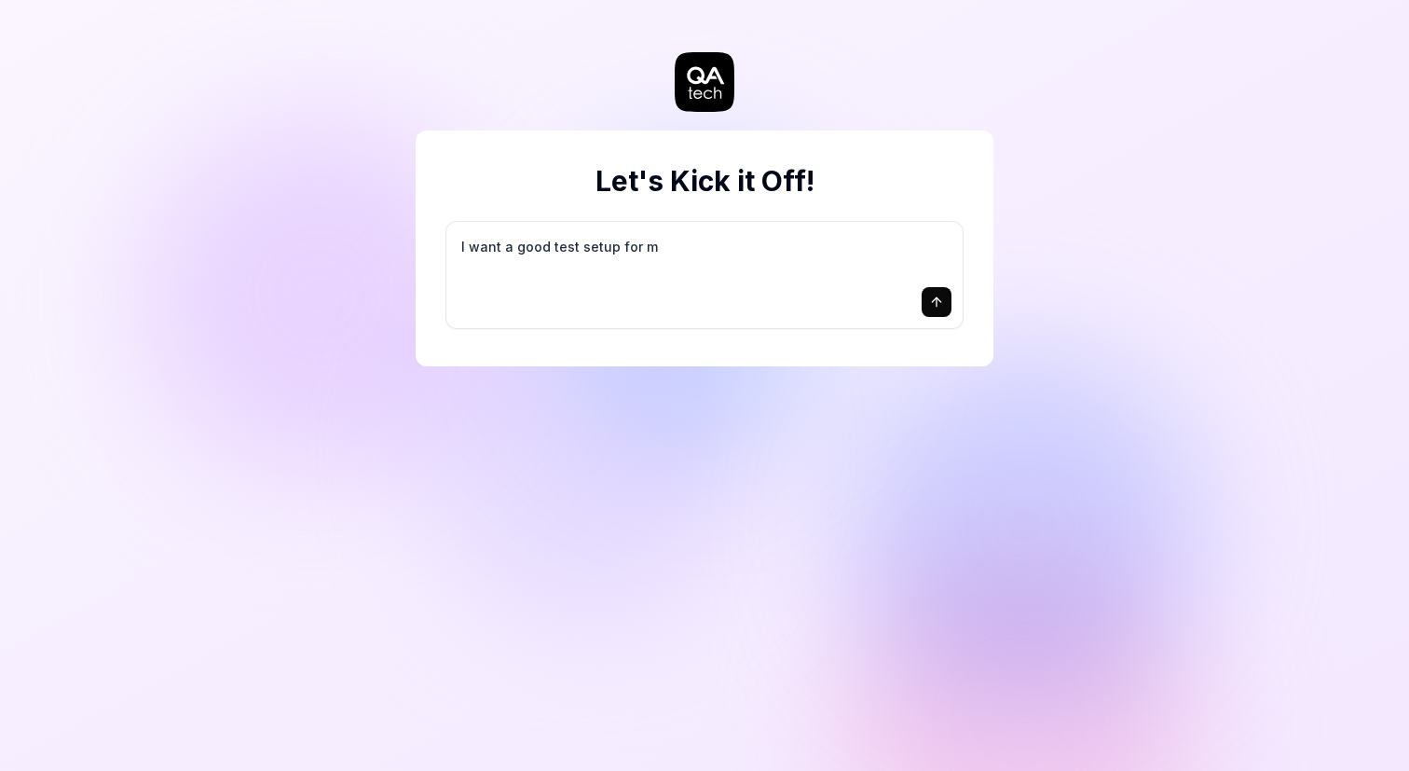
type textarea "*"
type textarea "I want a good test setup for my"
type textarea "*"
type textarea "I want a good test setup for my"
type textarea "*"
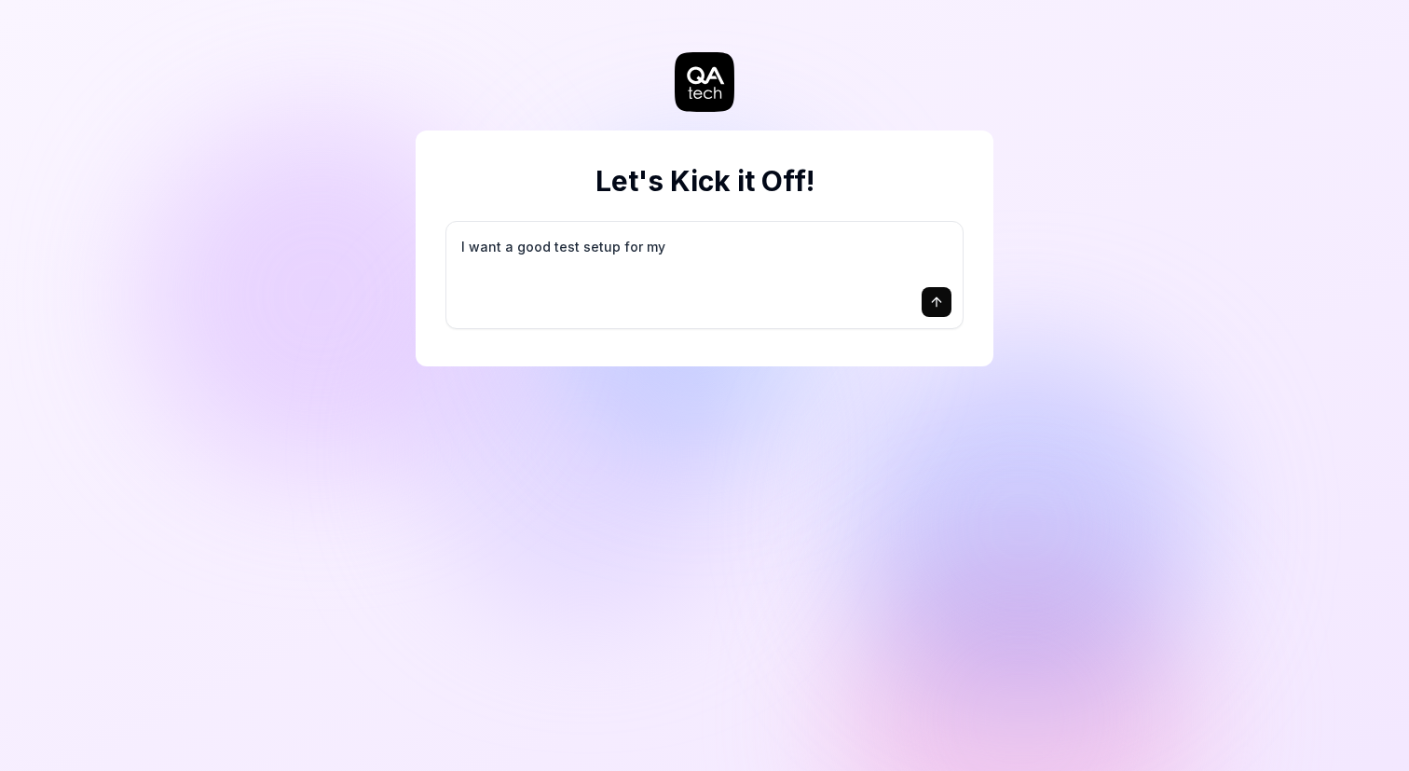
type textarea "I want a good test setup for my s"
type textarea "*"
type textarea "I want a good test setup for my si"
type textarea "*"
type textarea "I want a good test setup for my sit"
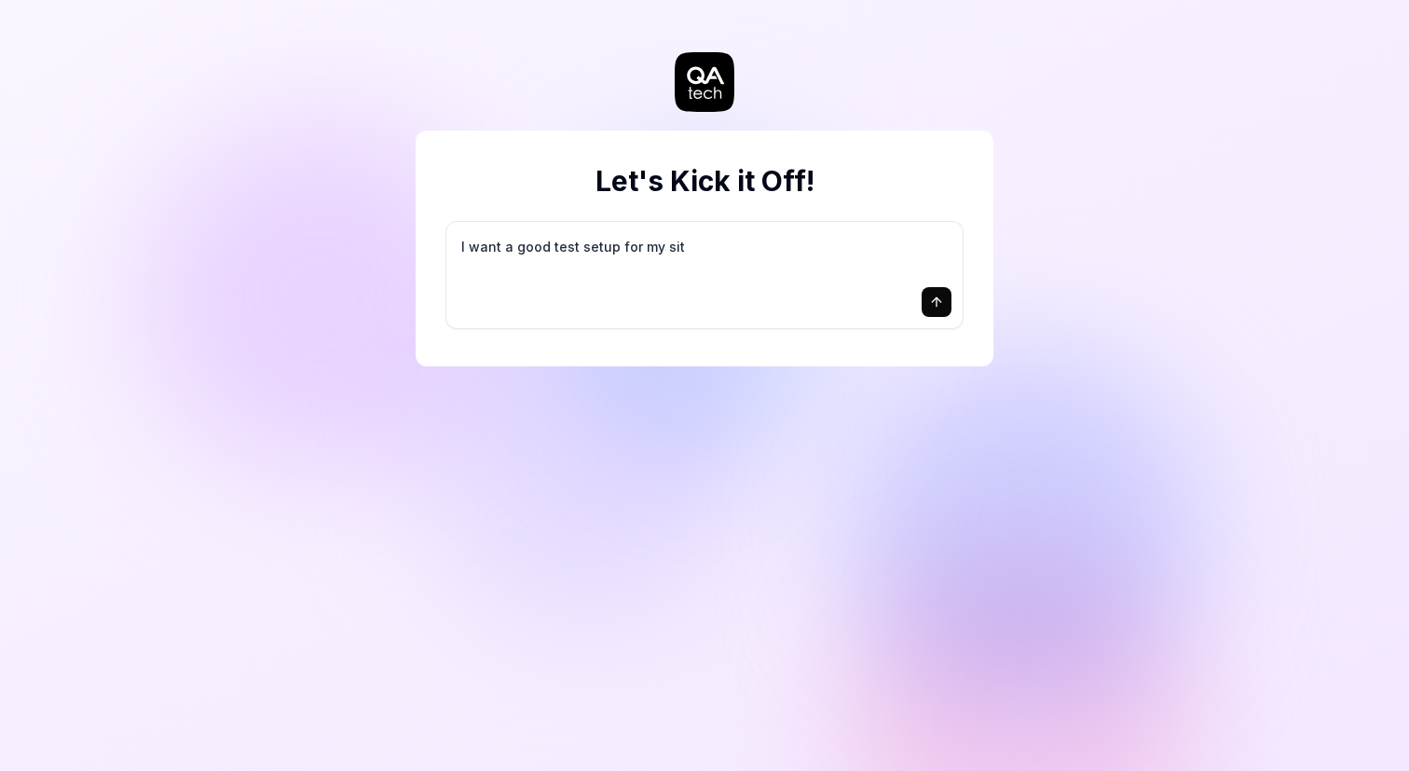
type textarea "*"
type textarea "I want a good test setup for my site"
type textarea "*"
type textarea "I want a good test setup for my site"
type textarea "*"
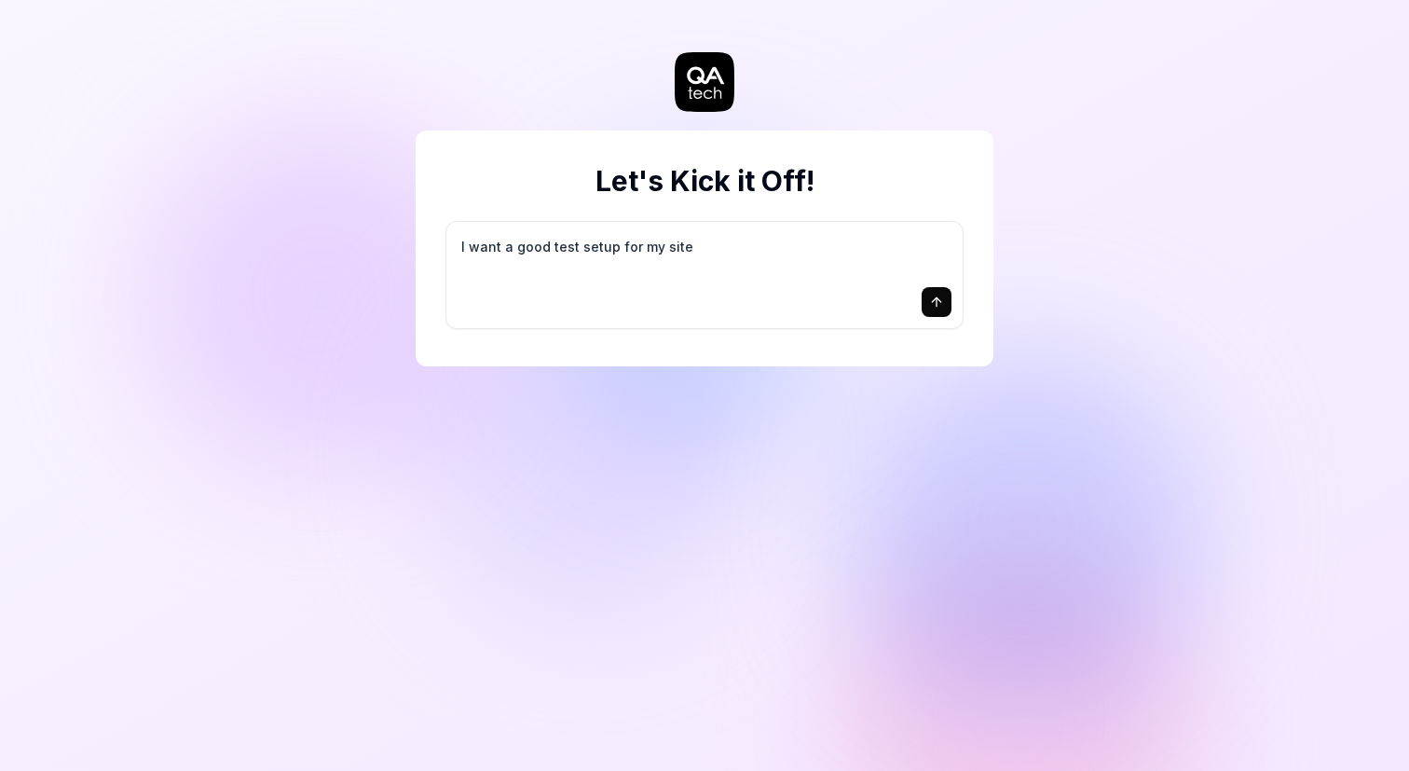
type textarea "I want a good test setup for my site -"
type textarea "*"
type textarea "I want a good test setup for my site -"
type textarea "*"
type textarea "I want a good test setup for my site - h"
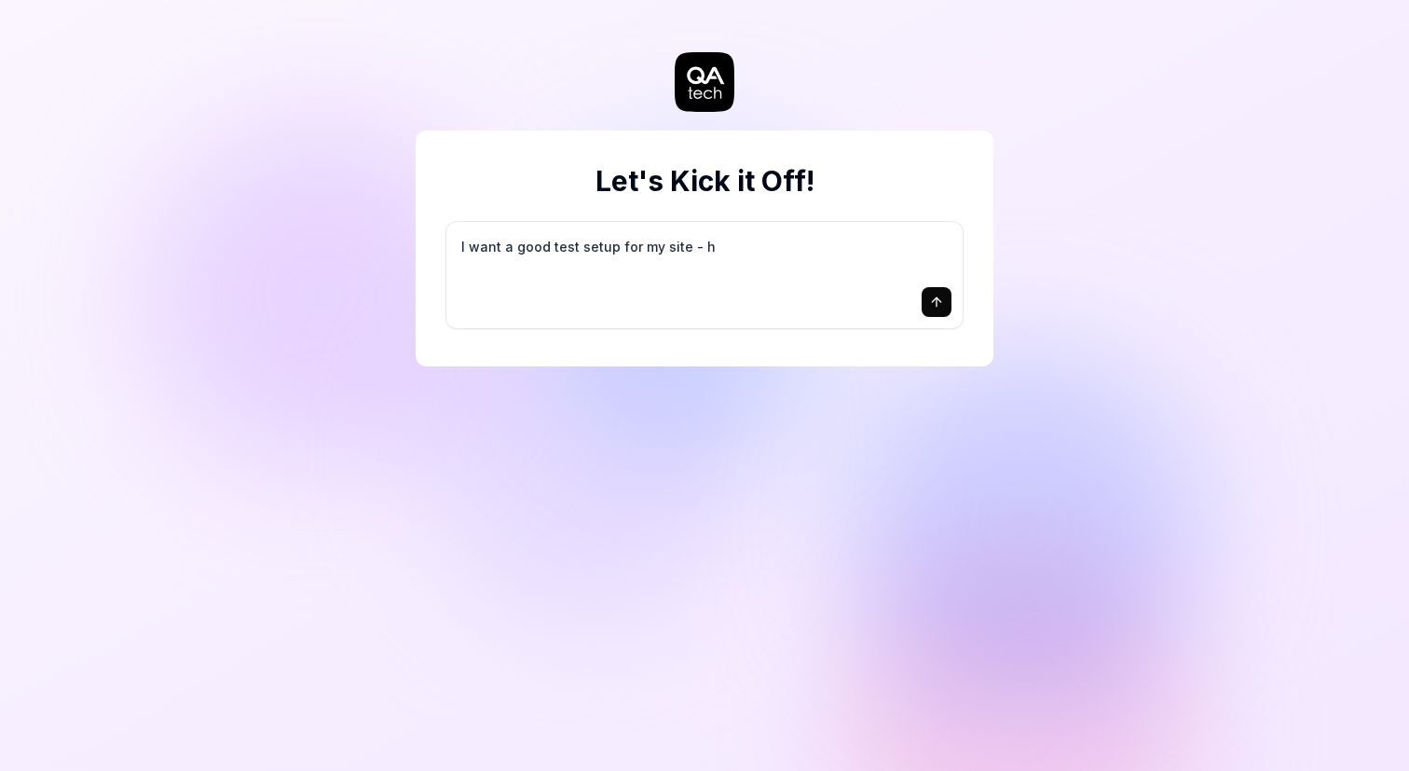
type textarea "*"
type textarea "I want a good test setup for my site - he"
type textarea "*"
type textarea "I want a good test setup for my site - hel"
type textarea "*"
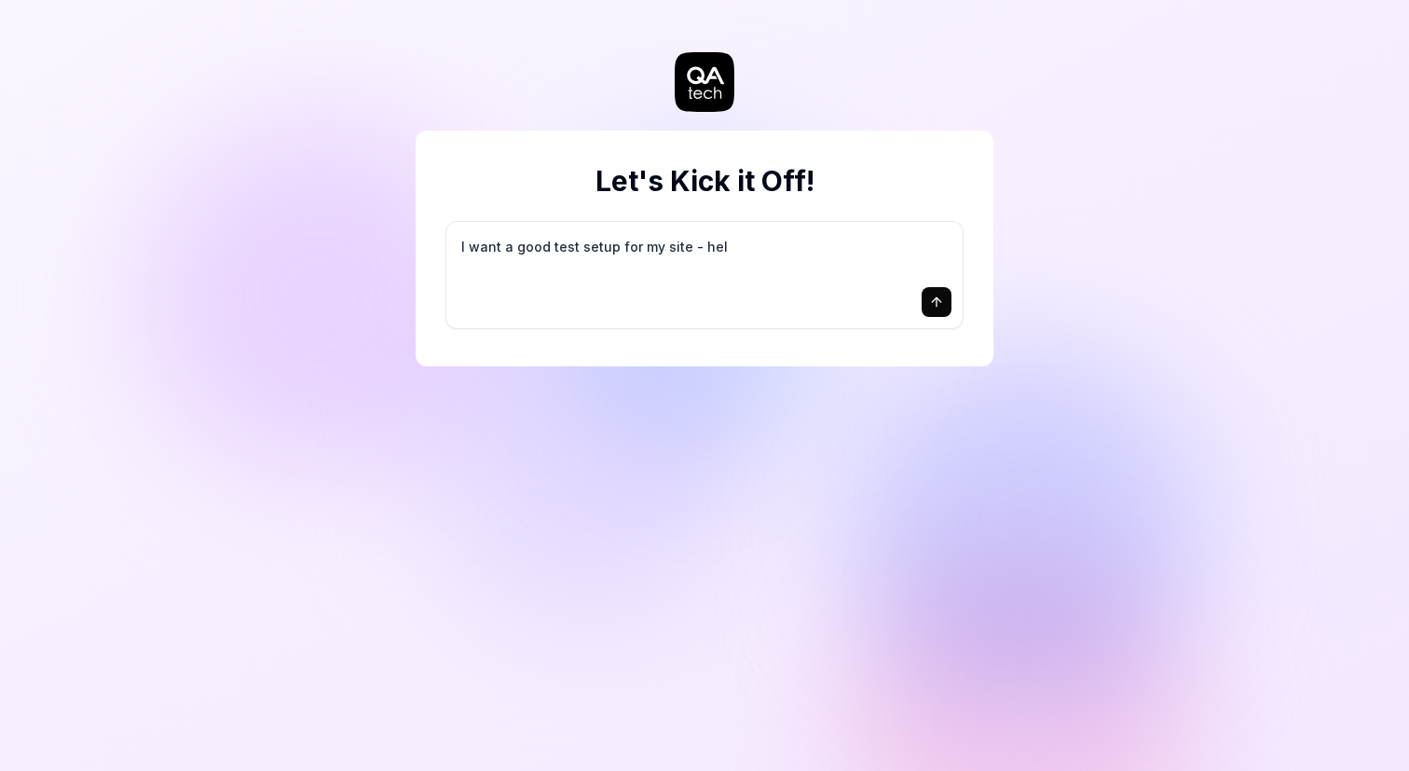
type textarea "I want a good test setup for my site - help"
type textarea "*"
type textarea "I want a good test setup for my site - help"
type textarea "*"
type textarea "I want a good test setup for my site - help m"
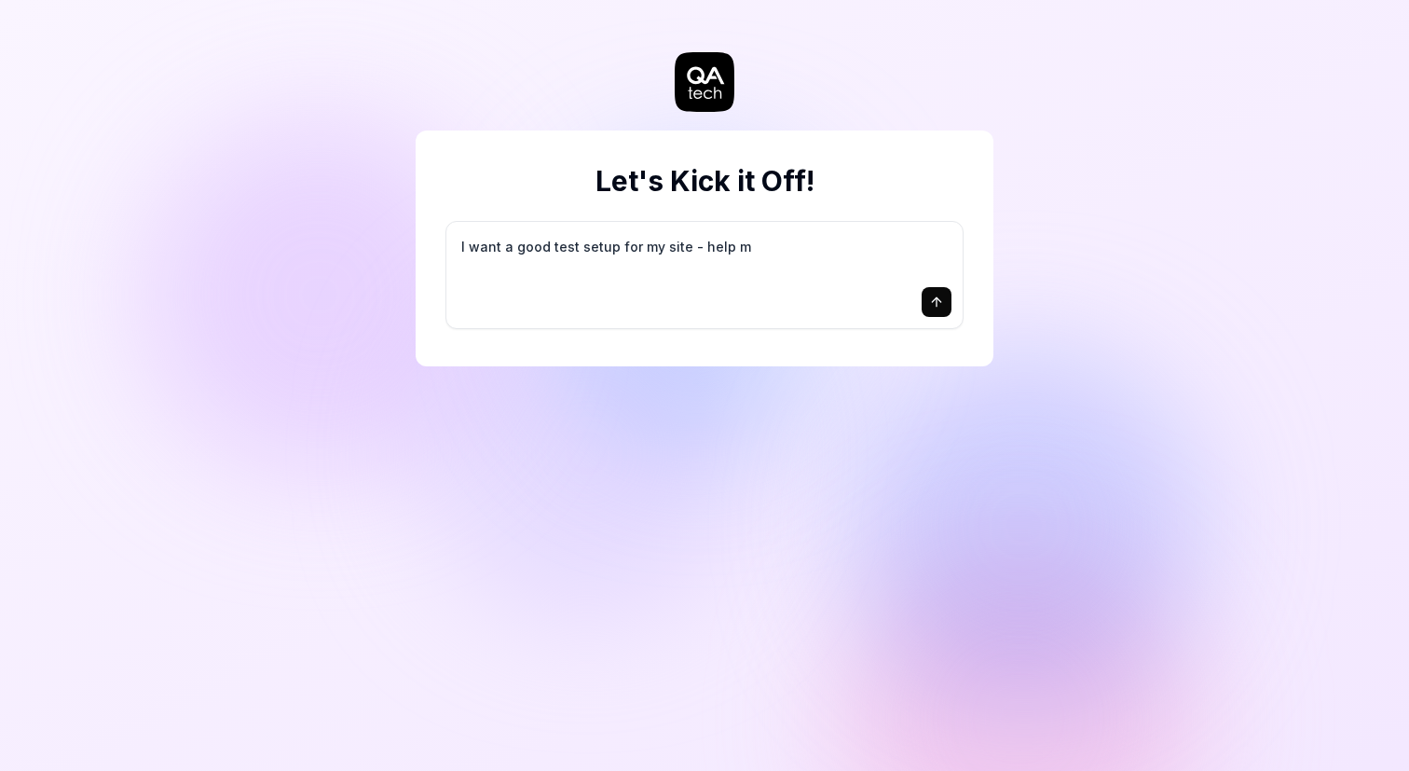
type textarea "*"
type textarea "I want a good test setup for my site - help me"
type textarea "*"
type textarea "I want a good test setup for my site - help me"
type textarea "*"
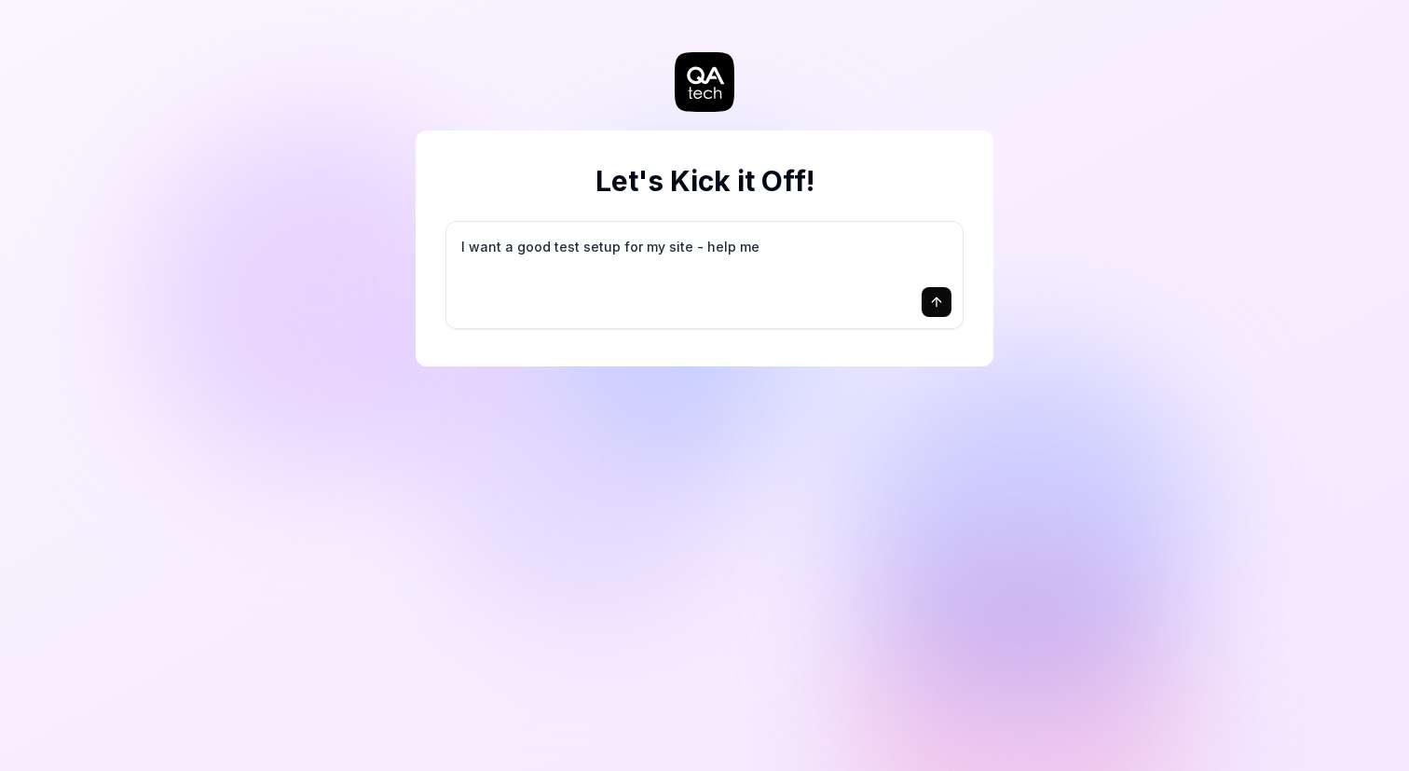
type textarea "I want a good test setup for my site - help me c"
type textarea "*"
type textarea "I want a good test setup for my site - help me cr"
type textarea "*"
type textarea "I want a good test setup for my site - help me cre"
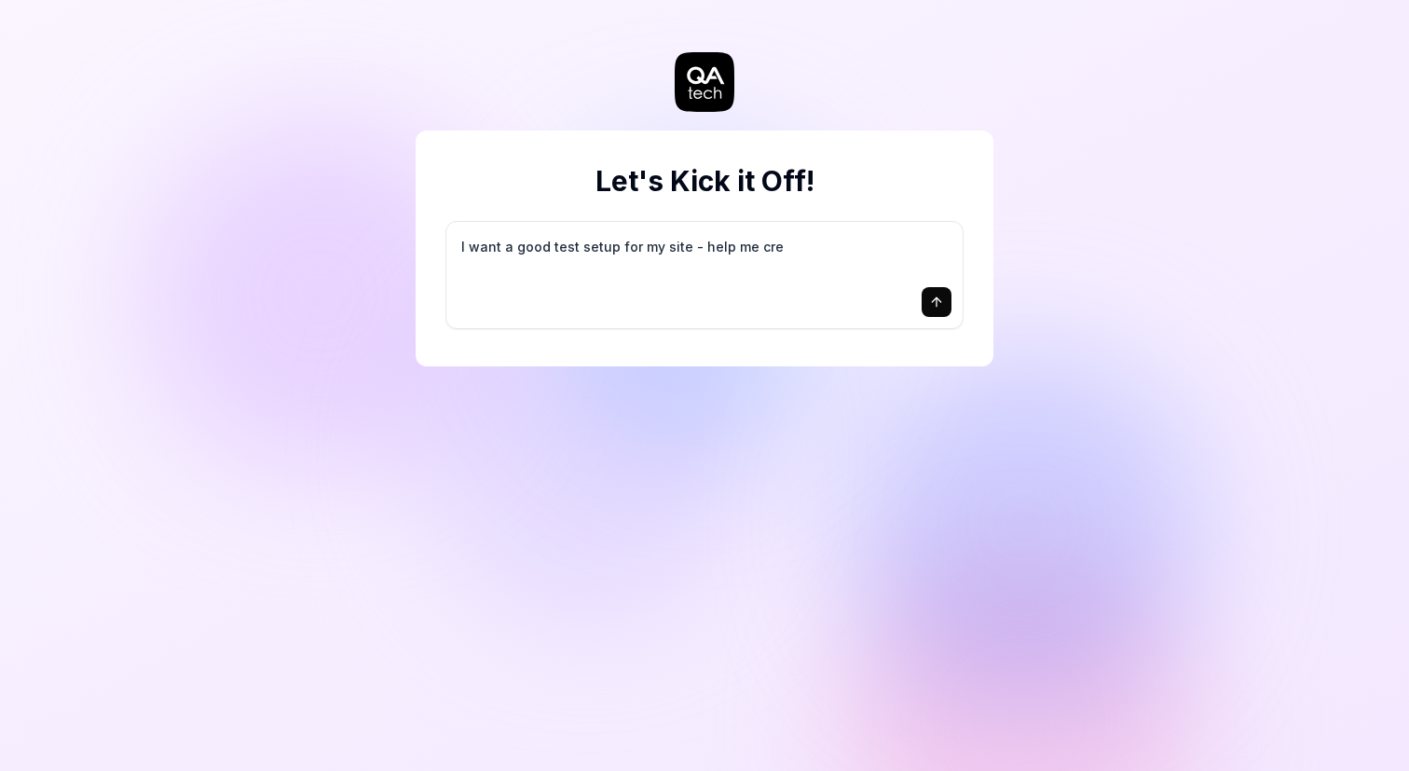
type textarea "*"
type textarea "I want a good test setup for my site - help me crea"
type textarea "*"
type textarea "I want a good test setup for my site - help me creat"
type textarea "*"
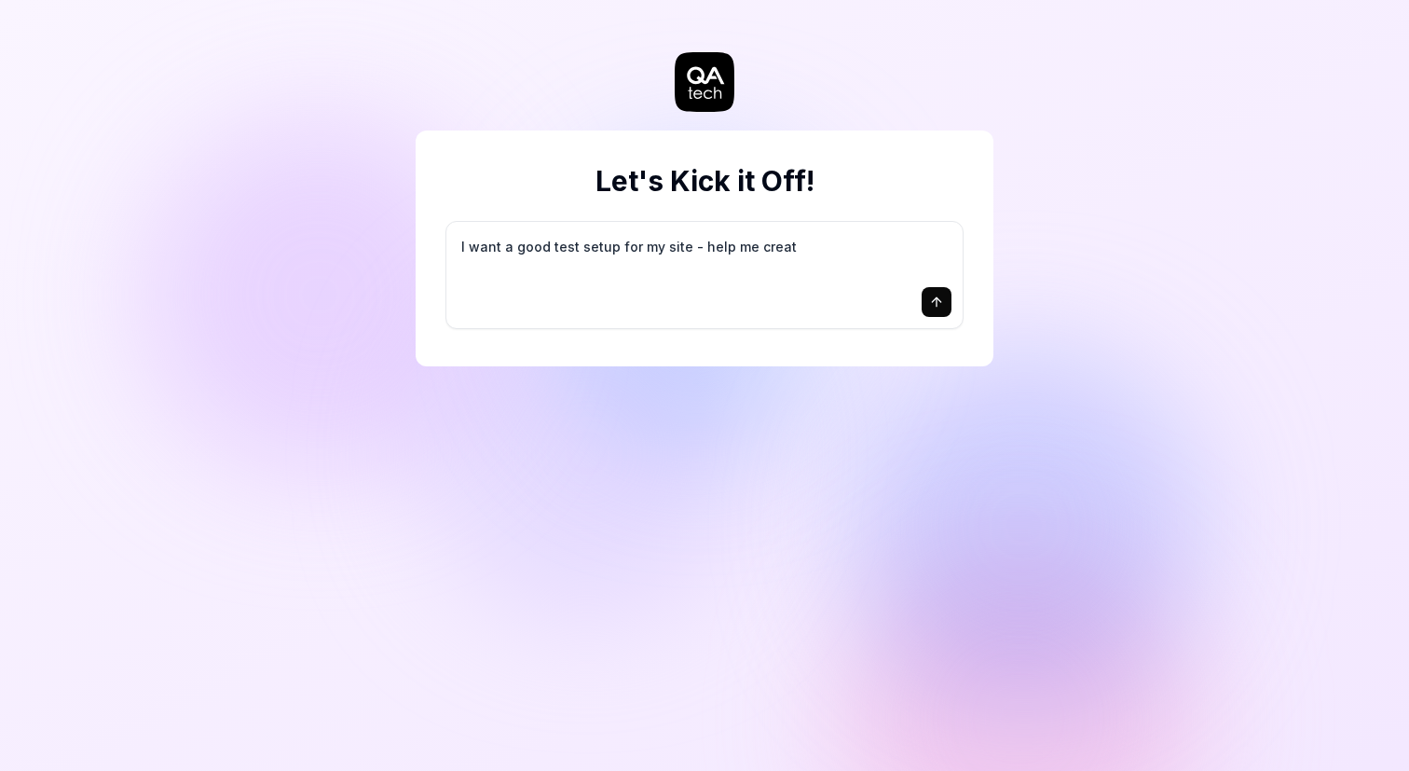
type textarea "I want a good test setup for my site - help me create"
type textarea "*"
type textarea "I want a good test setup for my site - help me create"
type textarea "*"
type textarea "I want a good test setup for my site - help me create t"
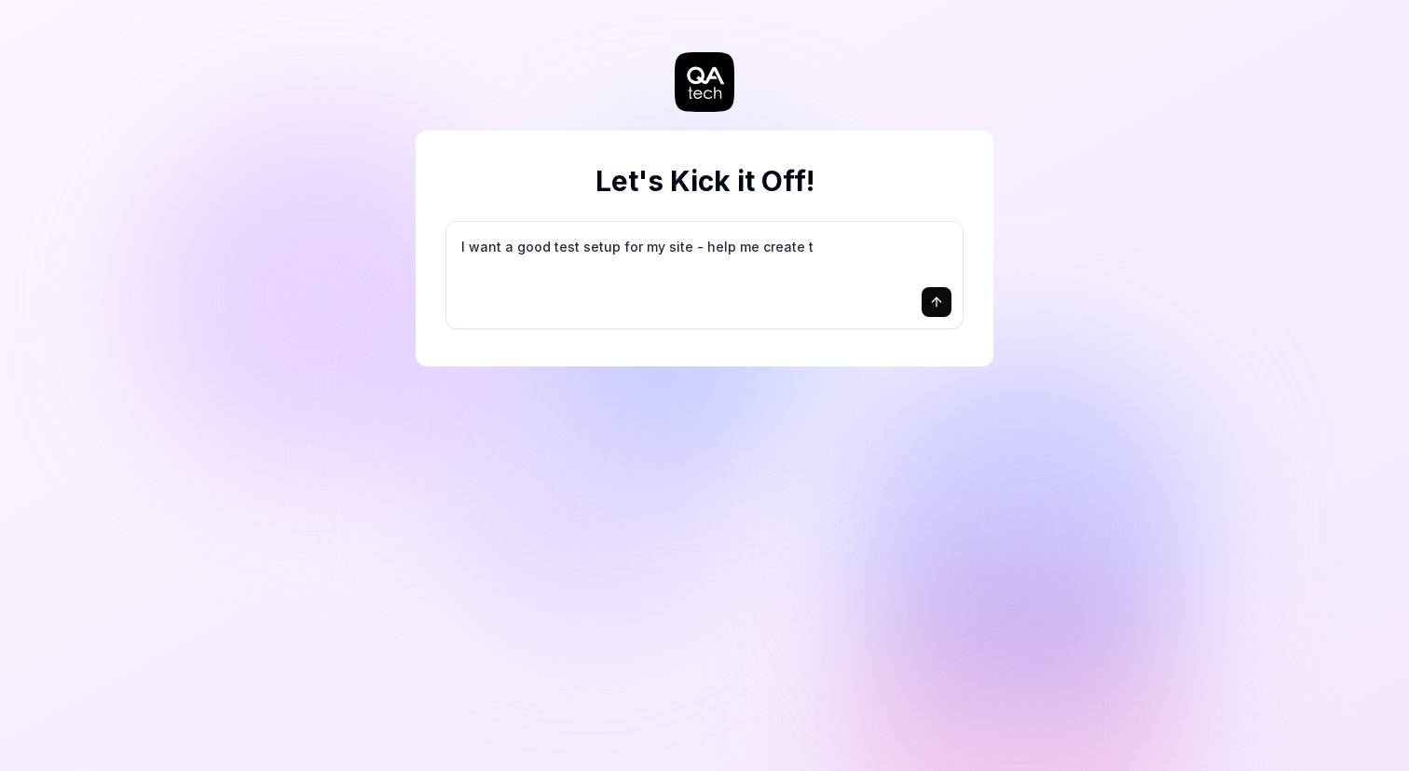
type textarea "*"
type textarea "I want a good test setup for my site - help me create th"
type textarea "*"
type textarea "I want a good test setup for my site - help me create the"
type textarea "*"
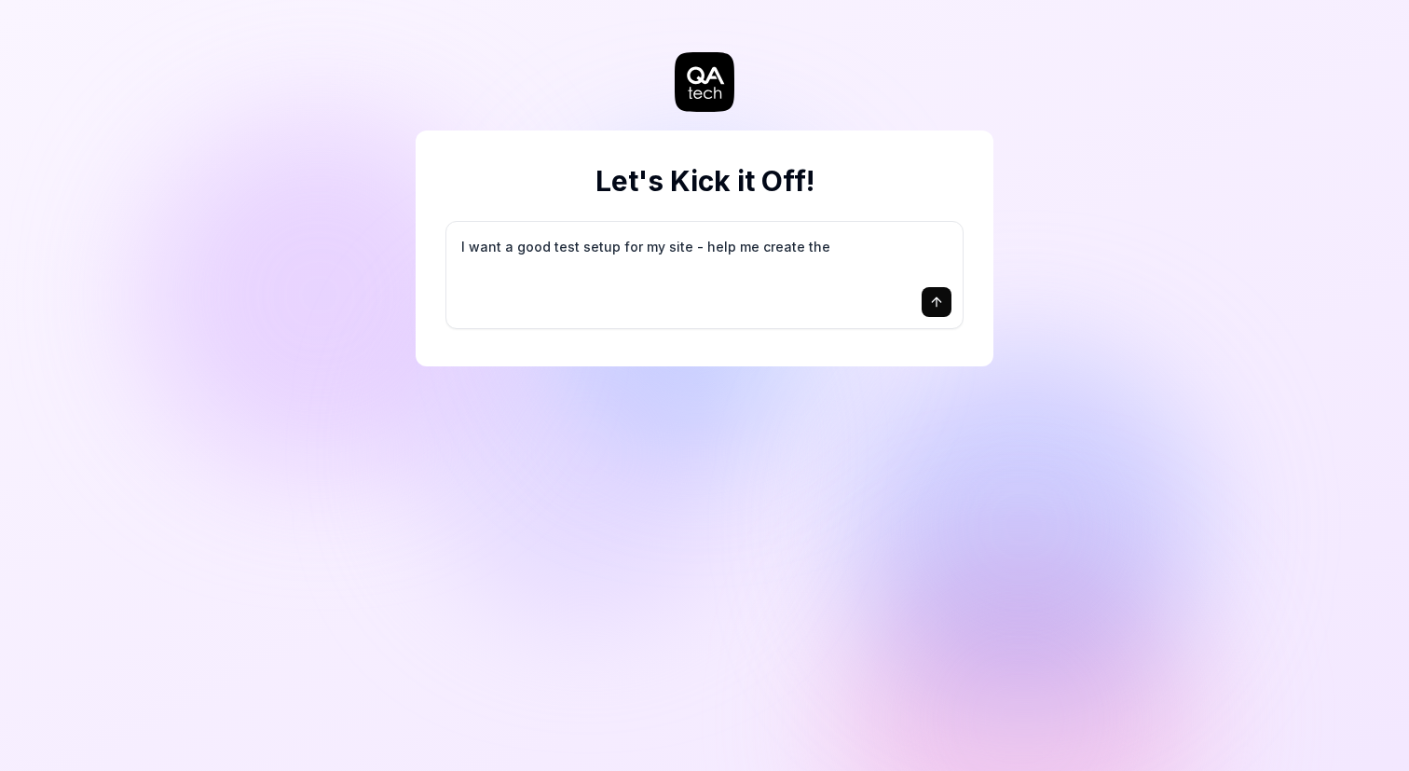
type textarea "I want a good test setup for my site - help me create the"
type textarea "*"
type textarea "I want a good test setup for my site - help me create the f"
type textarea "*"
type textarea "I want a good test setup for my site - help me create the fi"
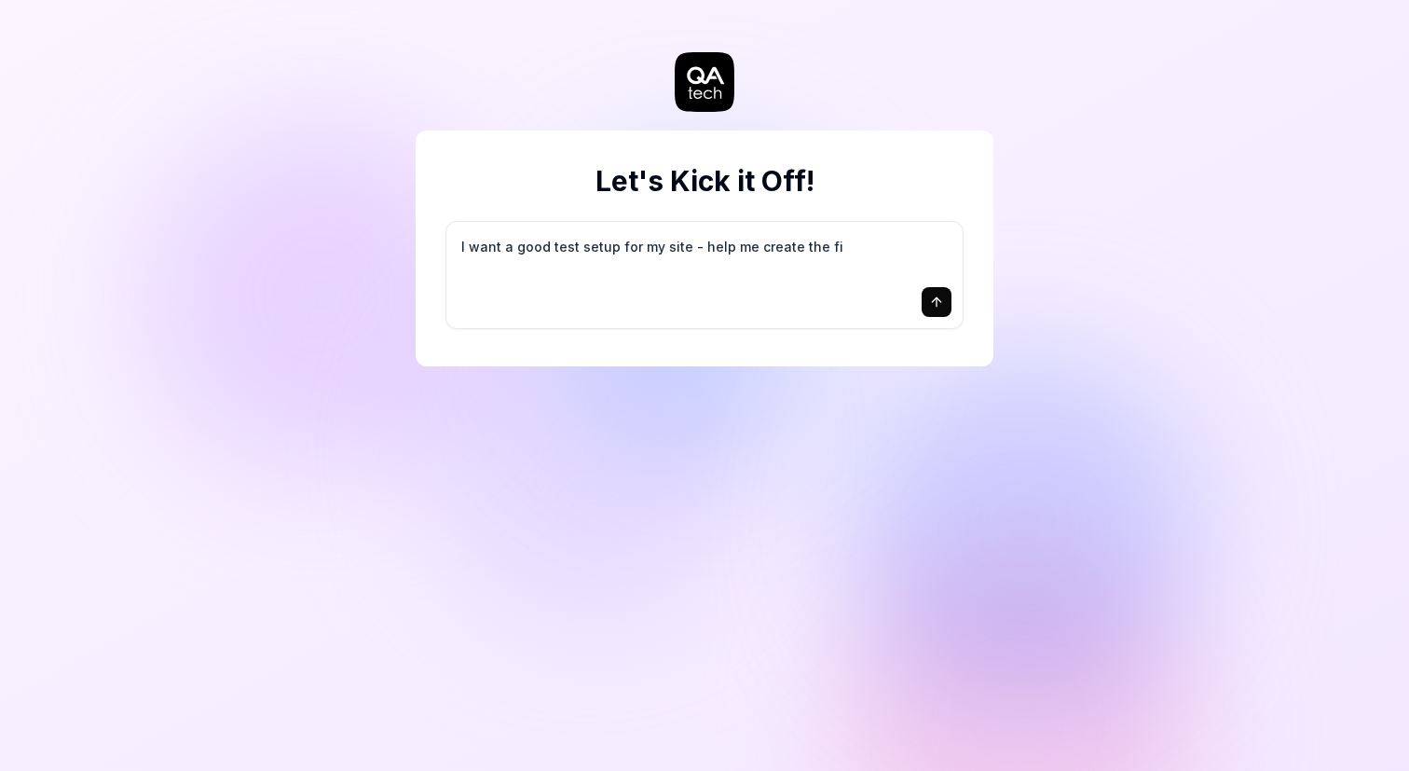
type textarea "*"
type textarea "I want a good test setup for my site - help me create the fir"
type textarea "*"
type textarea "I want a good test setup for my site - help me create the firs"
type textarea "*"
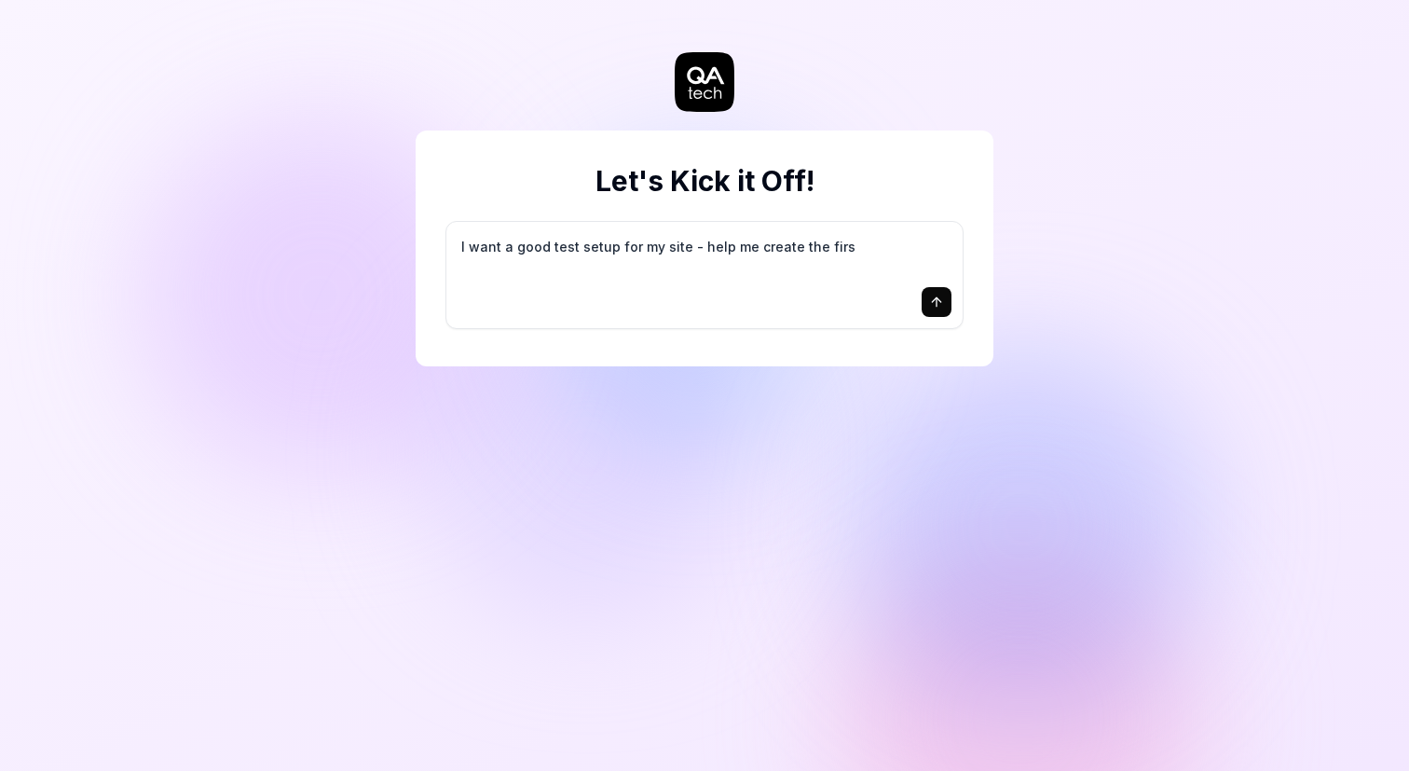
type textarea "I want a good test setup for my site - help me create the first"
type textarea "*"
type textarea "I want a good test setup for my site - help me create the first"
type textarea "*"
type textarea "I want a good test setup for my site - help me create the first 3"
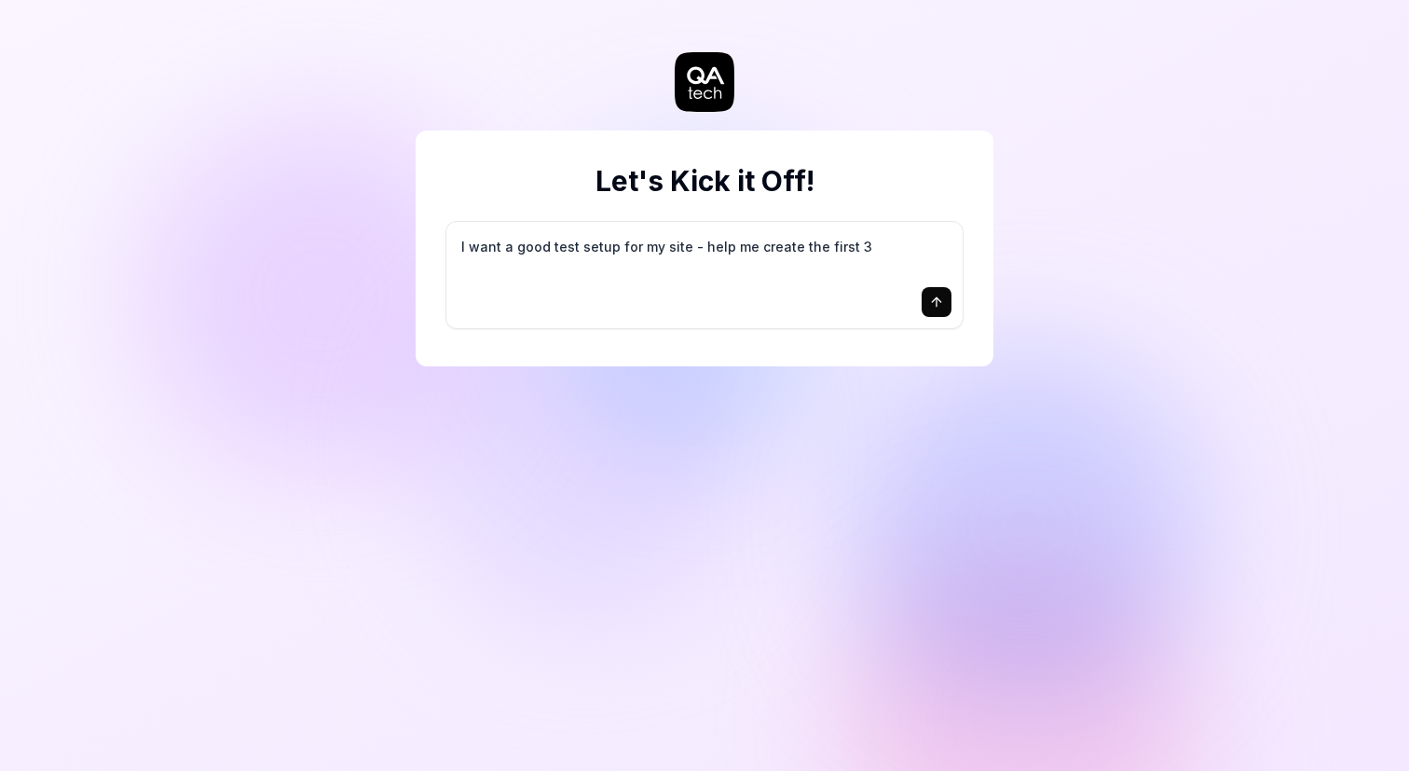
type textarea "*"
type textarea "I want a good test setup for my site - help me create the first 3-"
type textarea "*"
type textarea "I want a good test setup for my site - help me create the first 3-5"
type textarea "*"
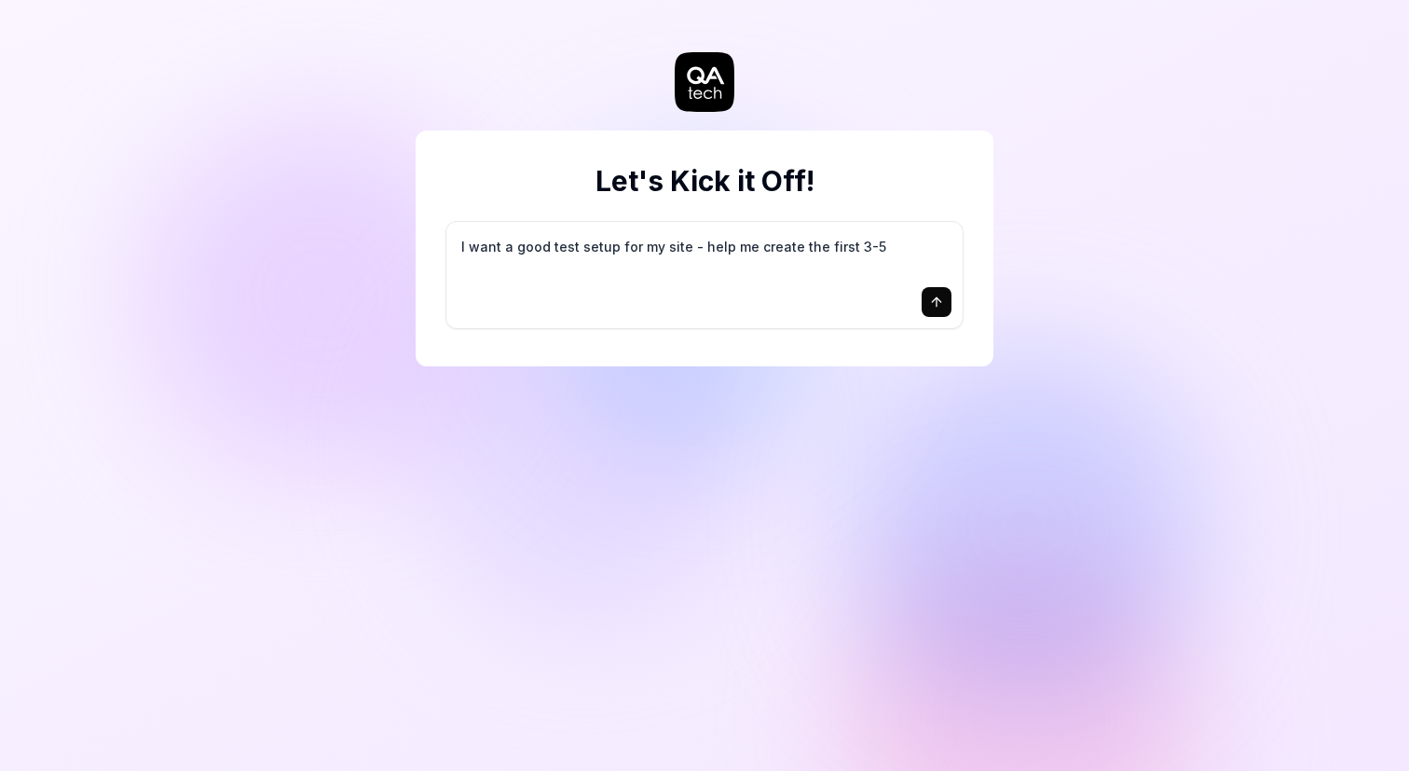
type textarea "I want a good test setup for my site - help me create the first 3-5"
type textarea "*"
type textarea "I want a good test setup for my site - help me create the first 3-5 t"
type textarea "*"
type textarea "I want a good test setup for my site - help me create the first 3-5 te"
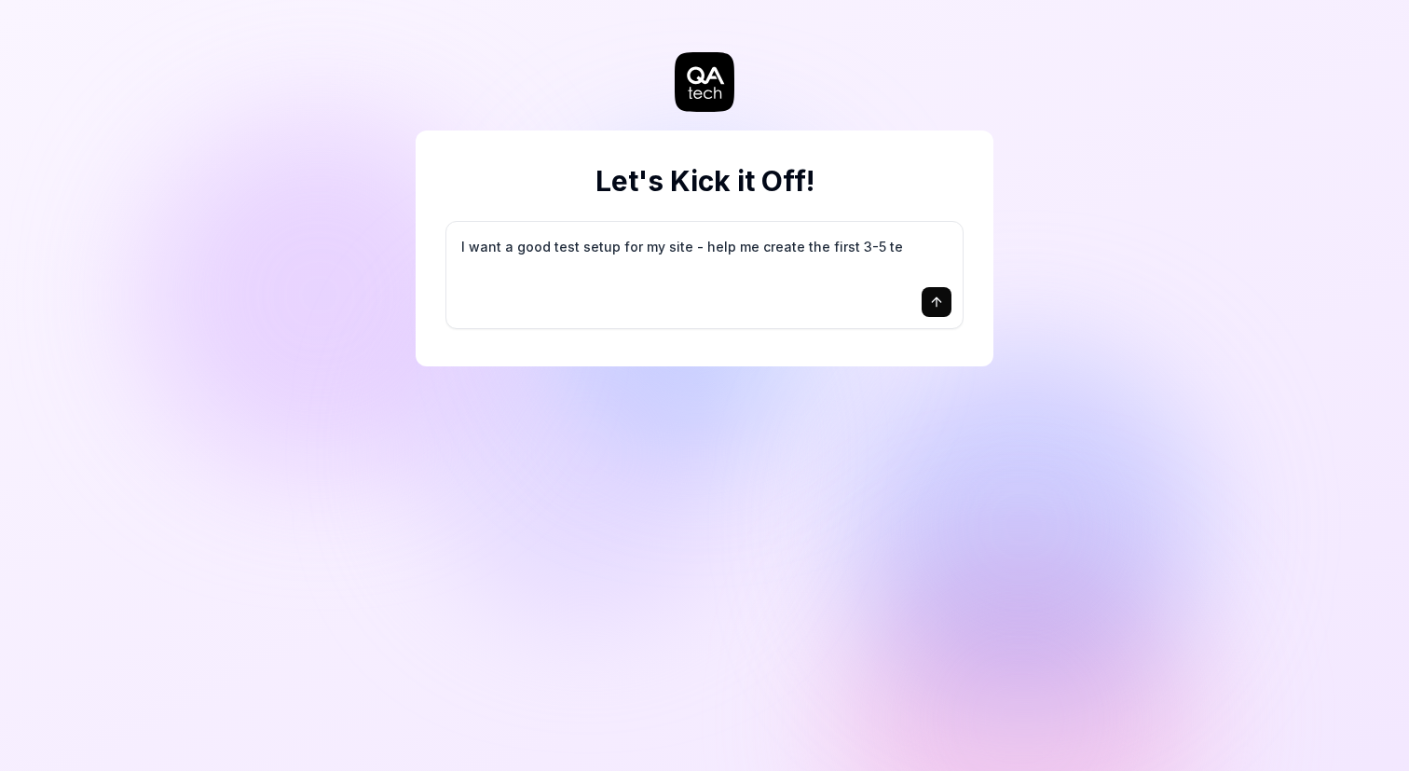
type textarea "*"
type textarea "I want a good test setup for my site - help me create the first 3-5 tes"
type textarea "*"
type textarea "I want a good test setup for my site - help me create the first 3-5 test"
type textarea "*"
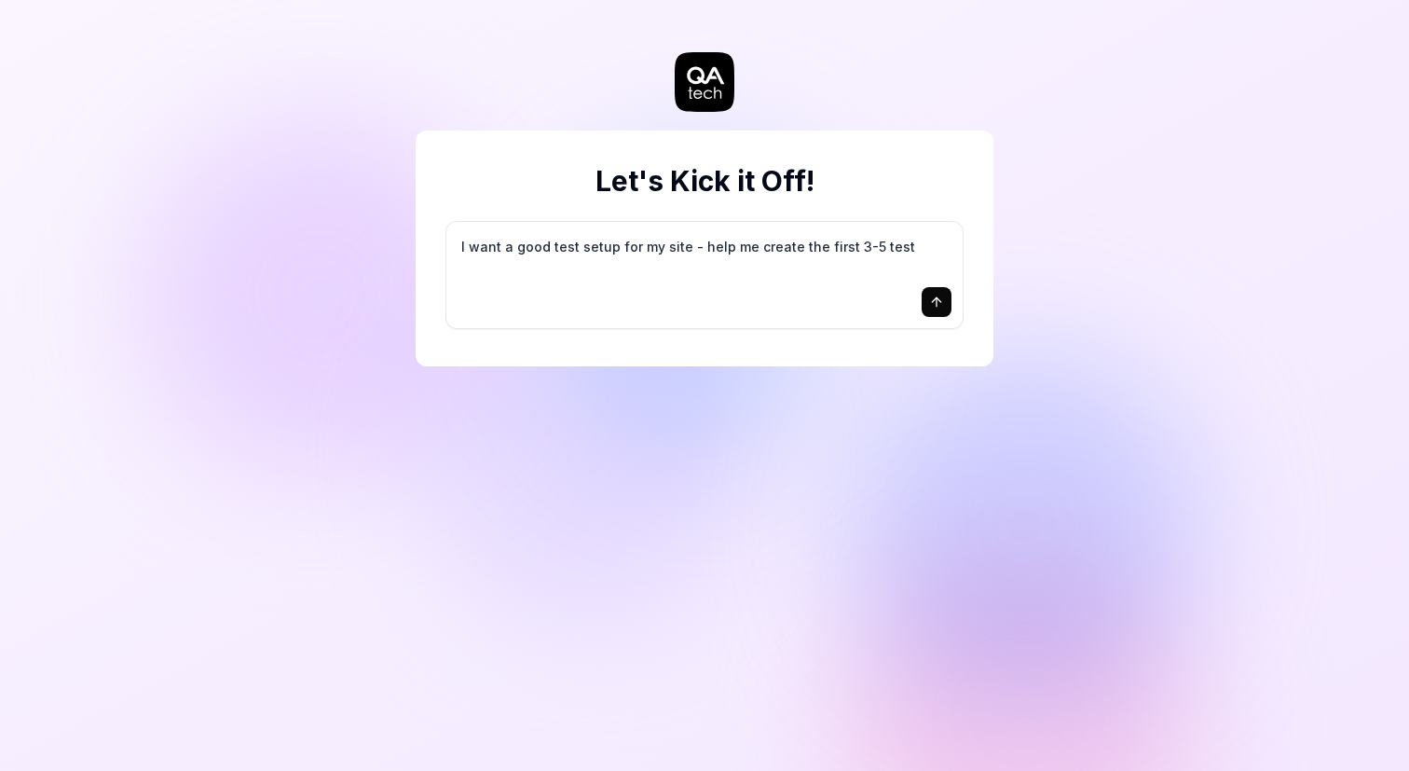
type textarea "I want a good test setup for my site - help me create the first 3-5 test"
type textarea "*"
type textarea "I want a good test setup for my site - help me create the first 3-5 test c"
type textarea "*"
type textarea "I want a good test setup for my site - help me create the first 3-5 test ca"
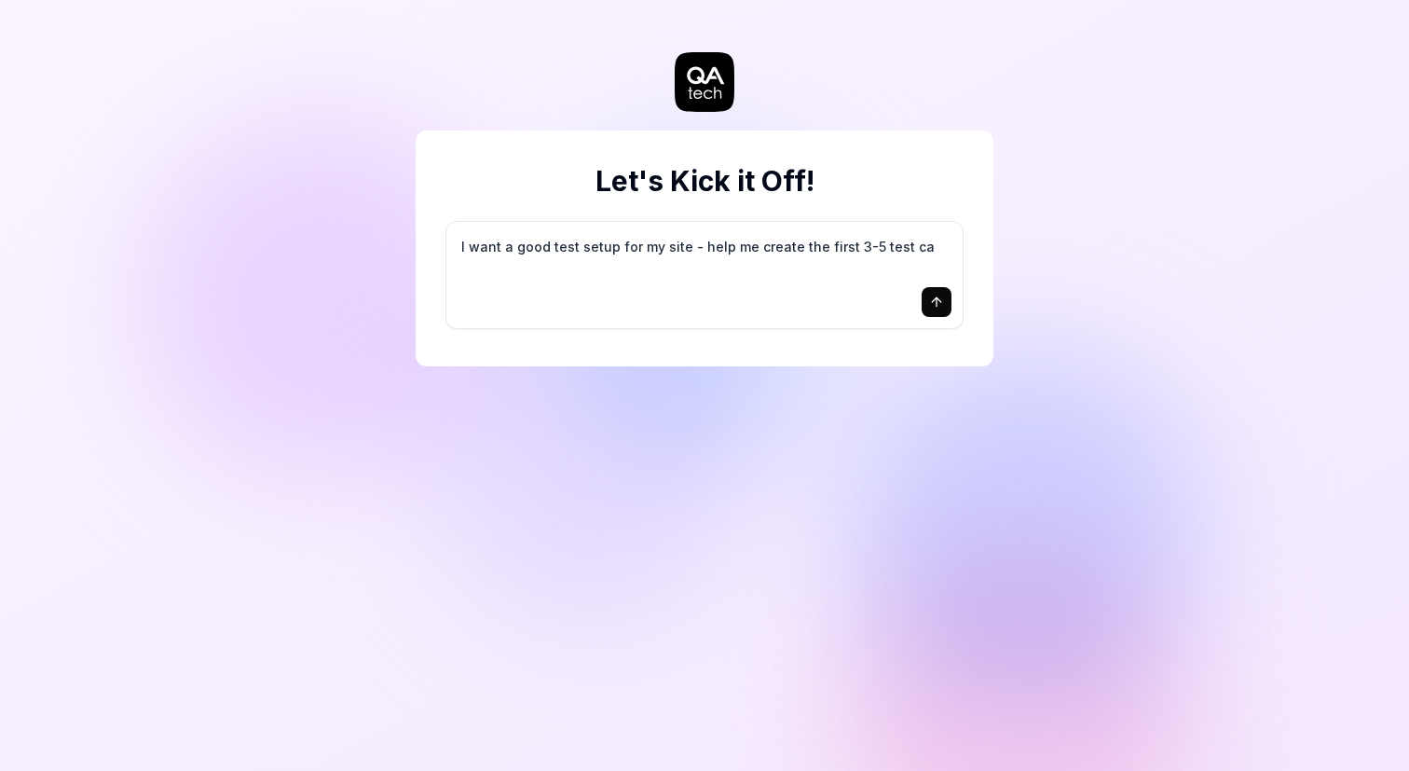
type textarea "*"
type textarea "I want a good test setup for my site - help me create the first 3-5 test cas"
type textarea "*"
type textarea "I want a good test setup for my site - help me create the first 3-5 test case"
type textarea "*"
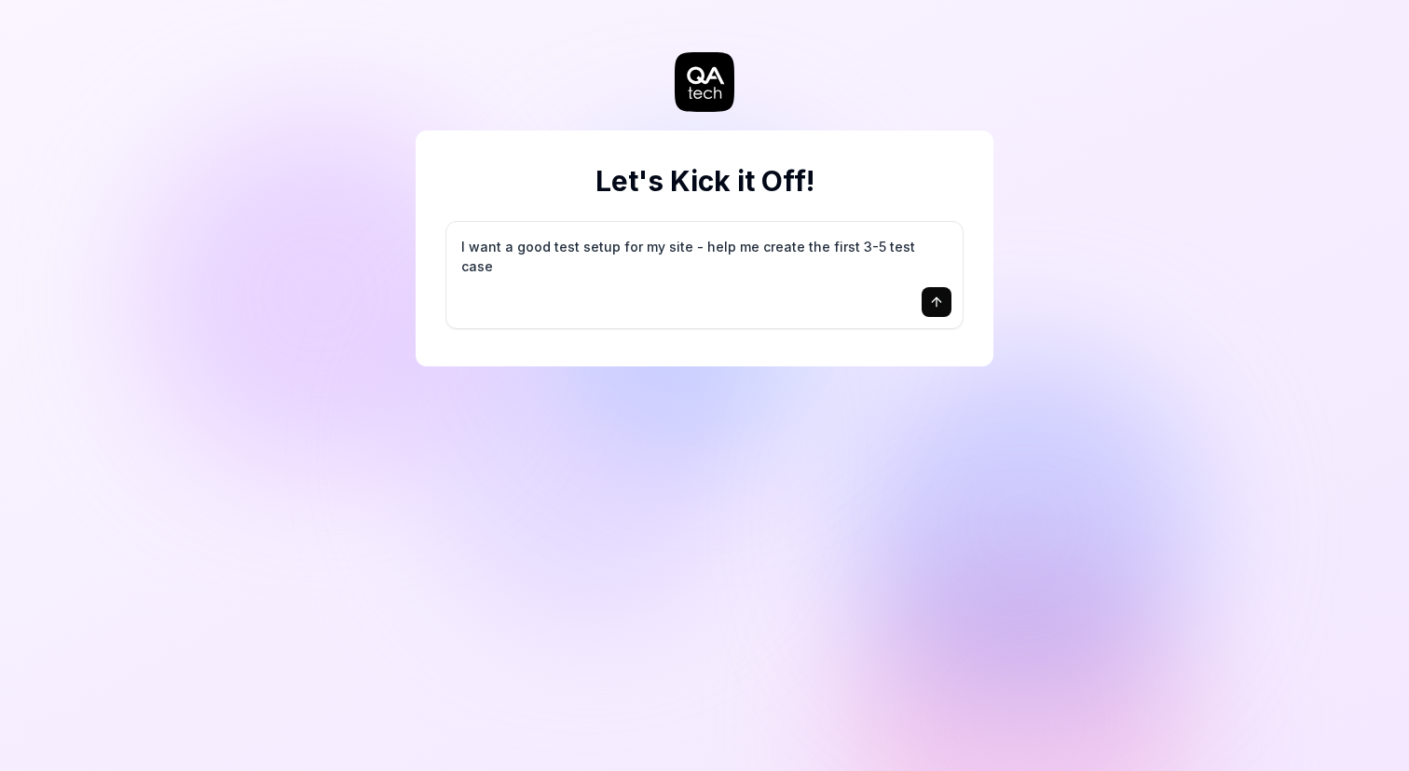
type textarea "I want a good test setup for my site - help me create the first 3-5 test cases"
click at [934, 292] on button "submit" at bounding box center [937, 302] width 30 height 30
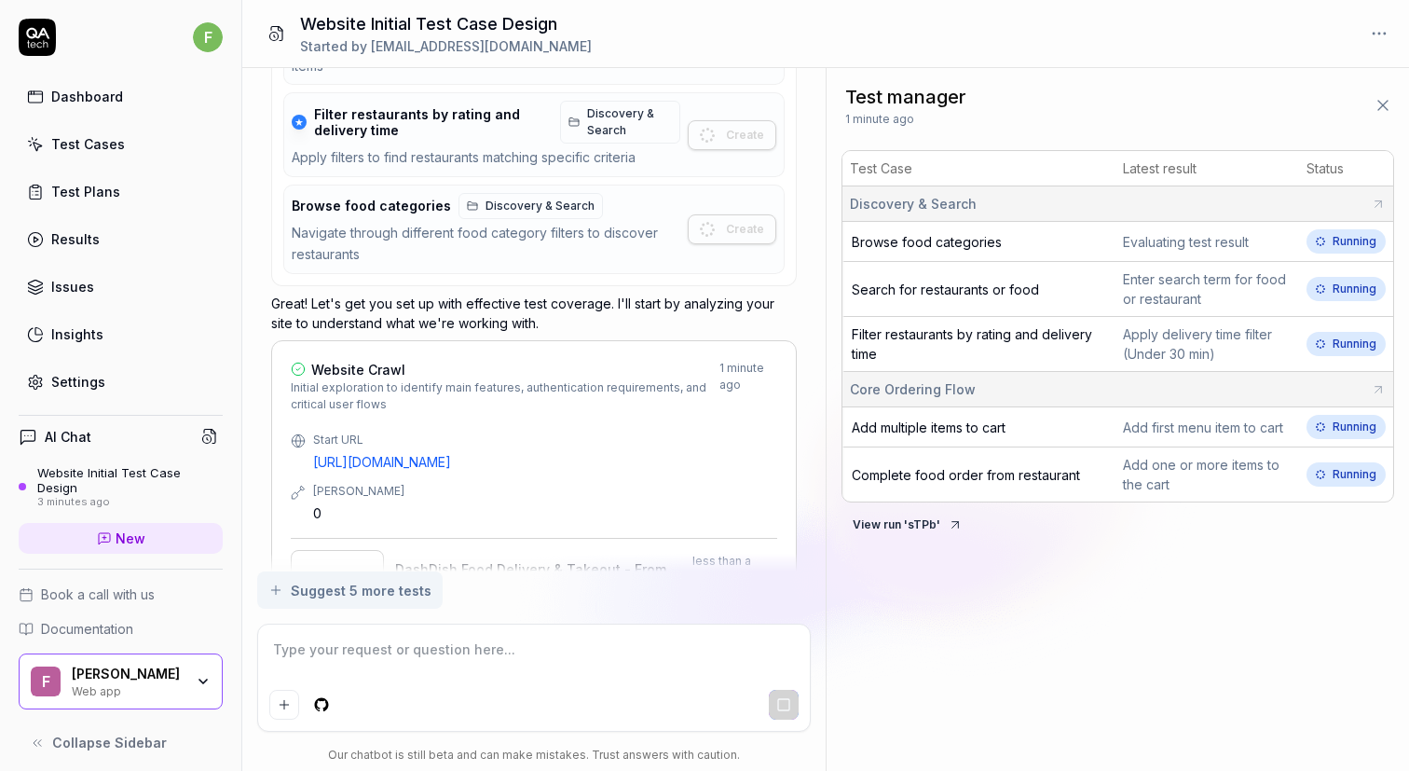
scroll to position [1689, 0]
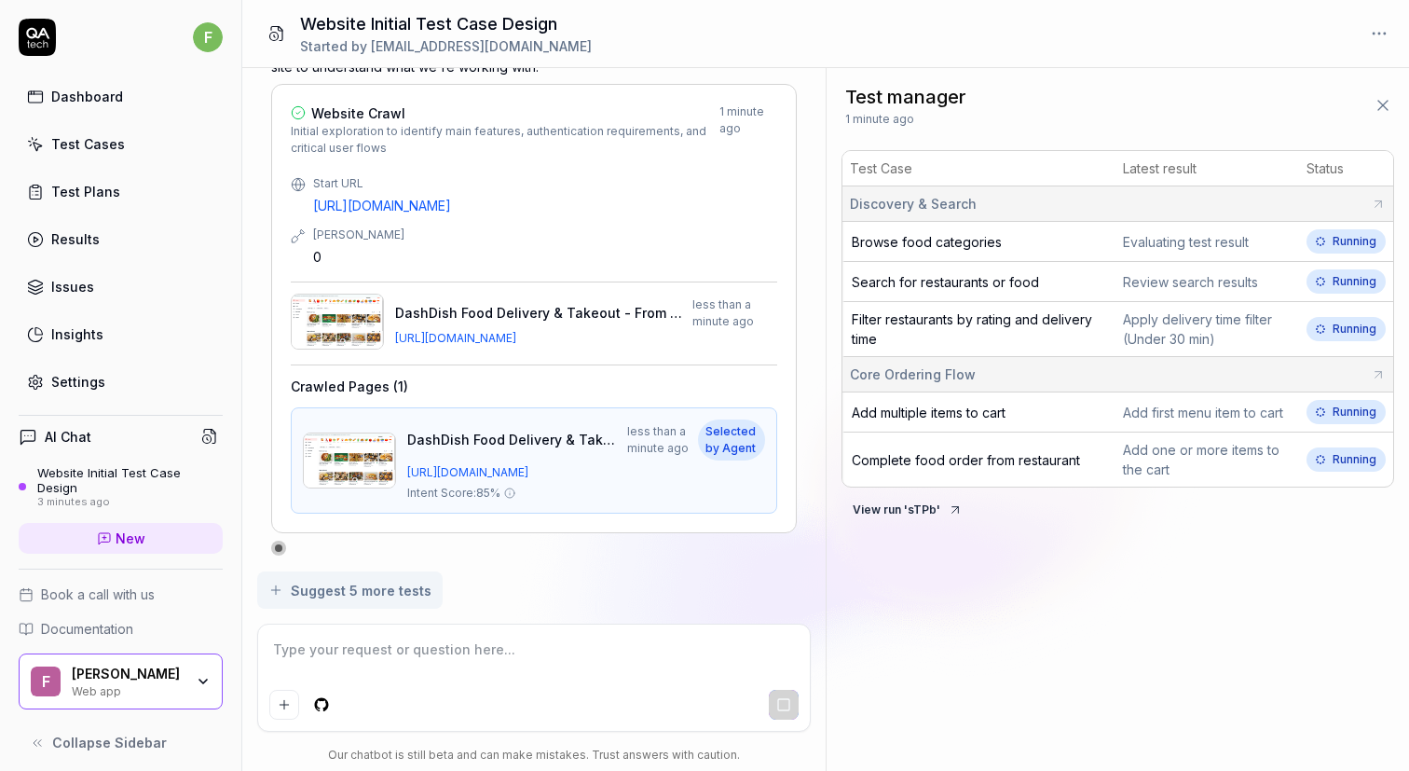
click at [106, 86] on link "Dashboard" at bounding box center [121, 96] width 204 height 36
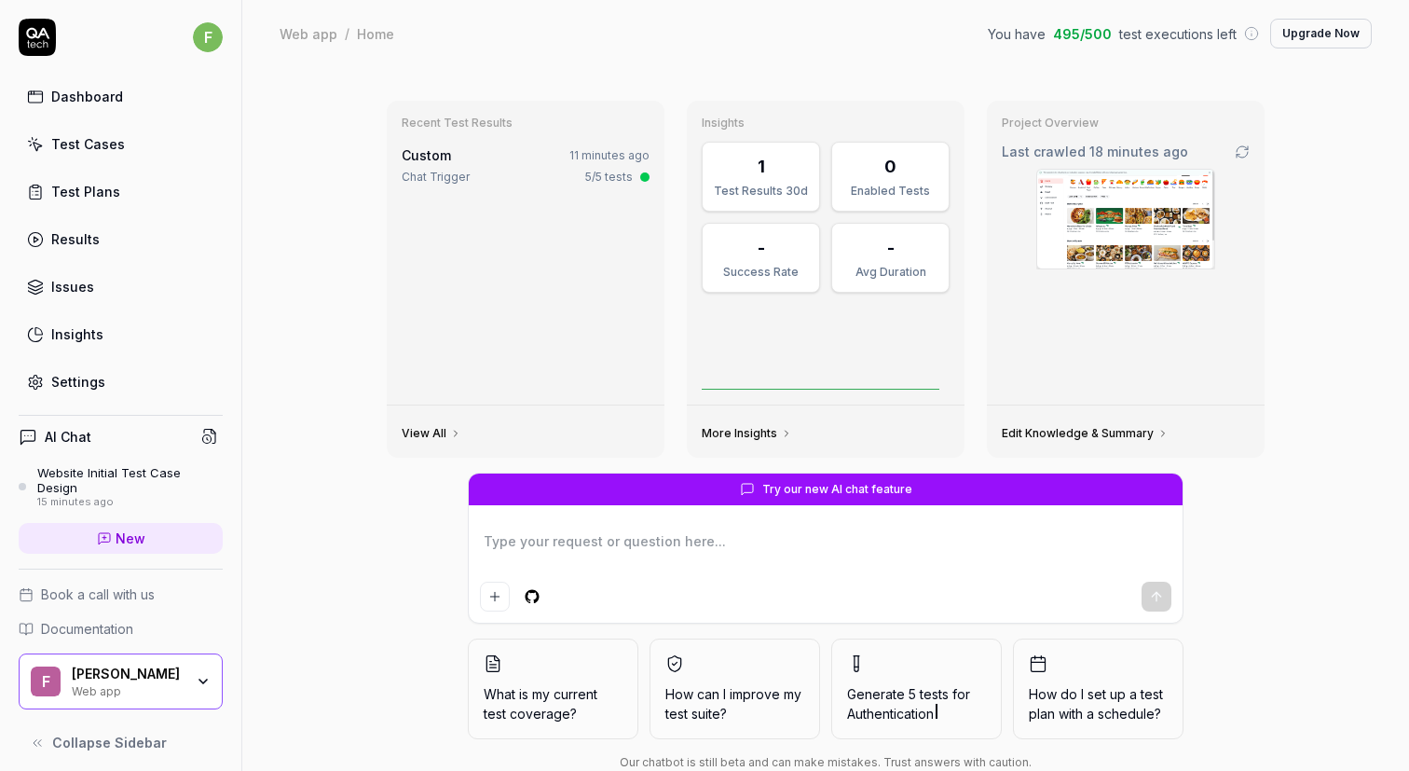
type textarea "*"
